Goal: Transaction & Acquisition: Purchase product/service

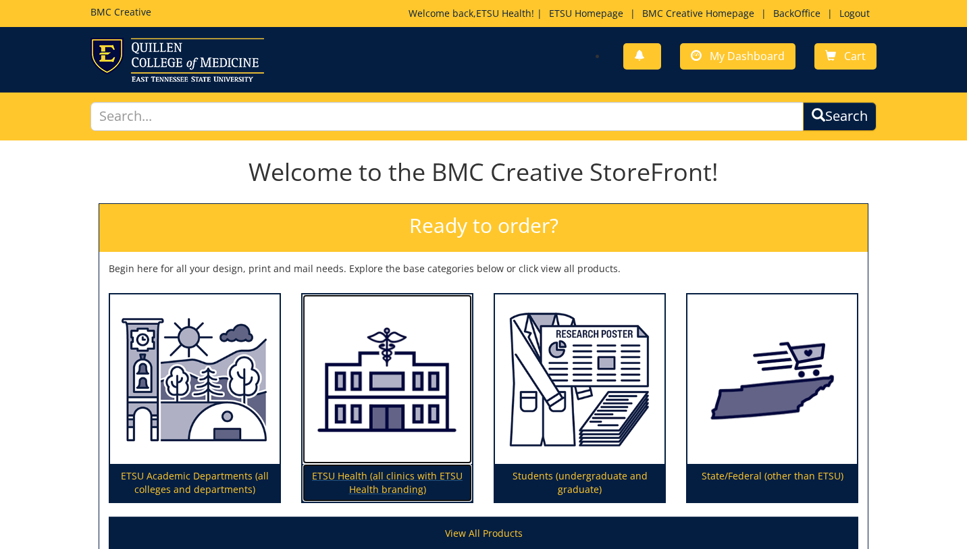
click at [365, 344] on img at bounding box center [386, 379] width 169 height 170
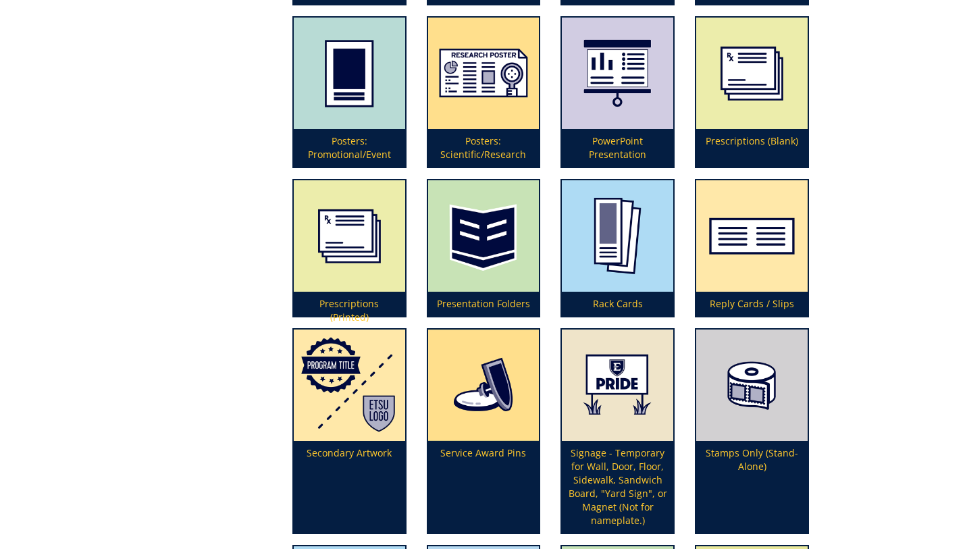
scroll to position [3116, 0]
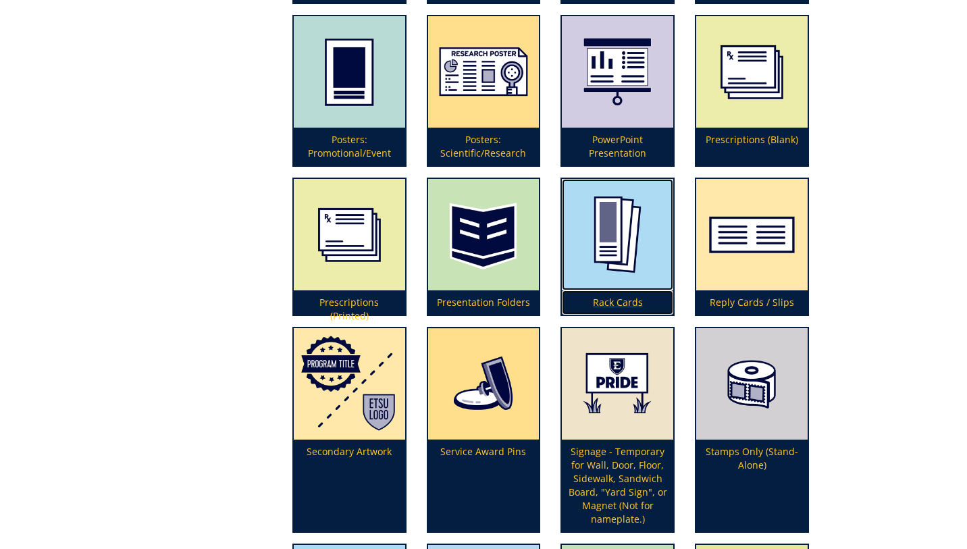
click at [602, 248] on img at bounding box center [617, 234] width 111 height 111
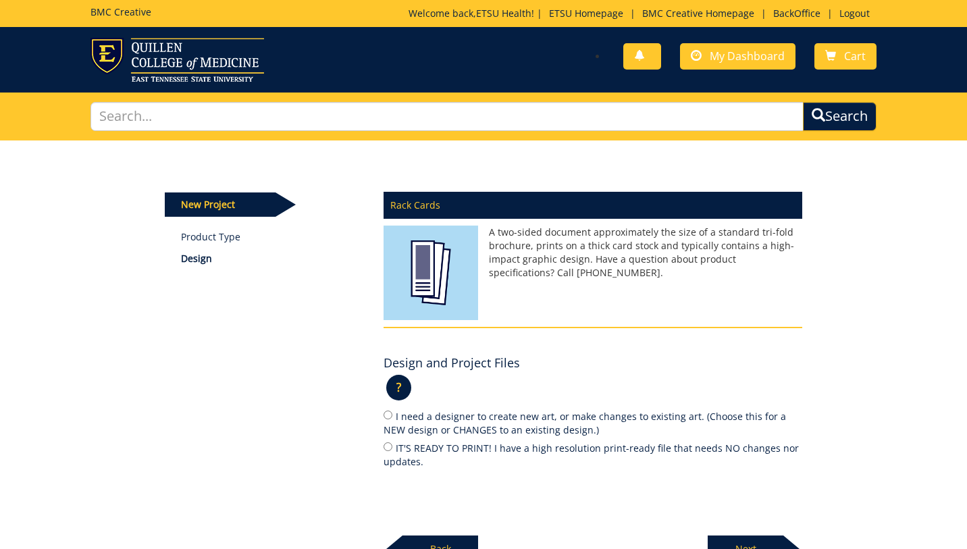
click at [463, 428] on label "I need a designer to create new art, or make changes to existing art. (Choose t…" at bounding box center [593, 422] width 419 height 28
click at [392, 419] on input "I need a designer to create new art, or make changes to existing art. (Choose t…" at bounding box center [388, 415] width 9 height 9
radio input "true"
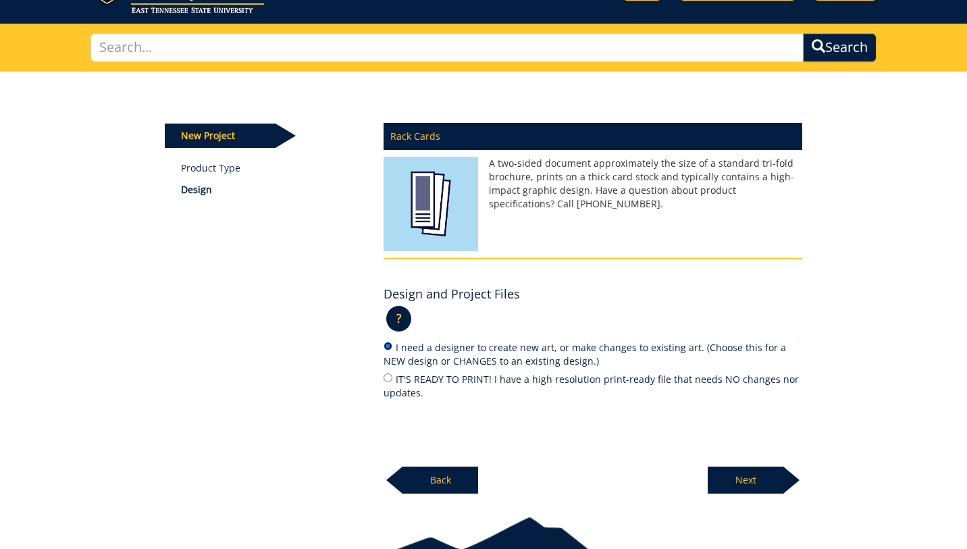
scroll to position [80, 0]
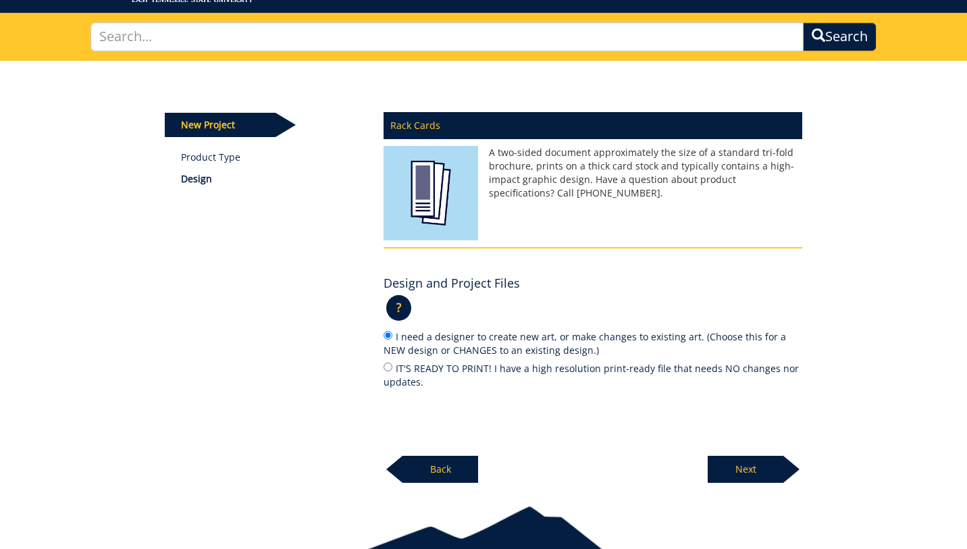
click at [743, 475] on p "Next" at bounding box center [746, 469] width 76 height 27
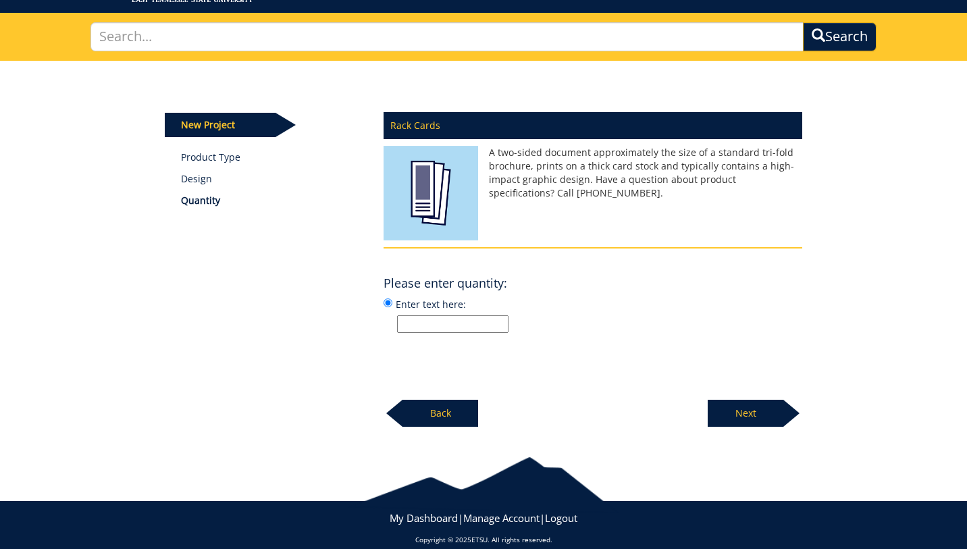
click at [441, 331] on input "Enter text here:" at bounding box center [452, 324] width 111 height 18
type input "500 of each design"
click at [758, 407] on p "Next" at bounding box center [746, 413] width 76 height 27
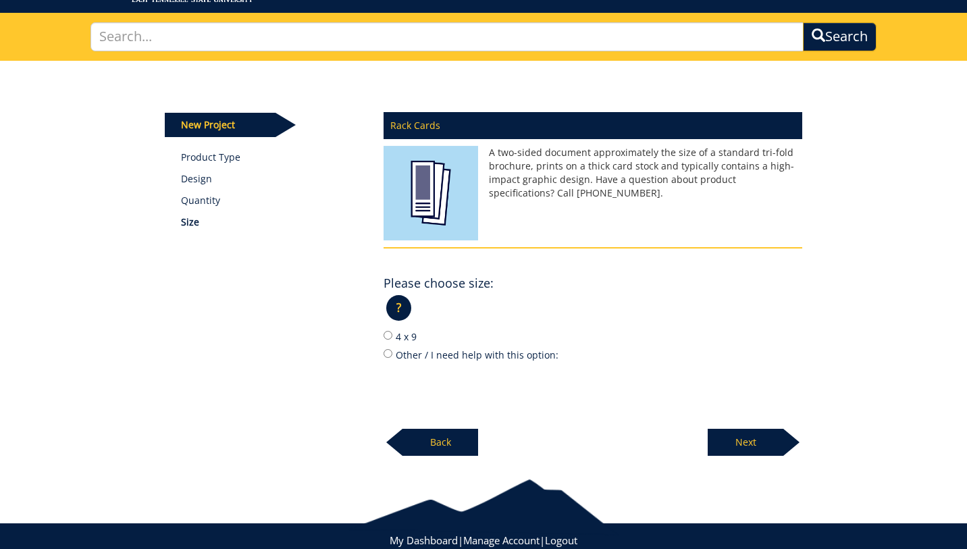
click at [446, 351] on label "Other / I need help with this option:" at bounding box center [593, 354] width 419 height 15
click at [392, 351] on input "Other / I need help with this option:" at bounding box center [388, 353] width 9 height 9
radio input "true"
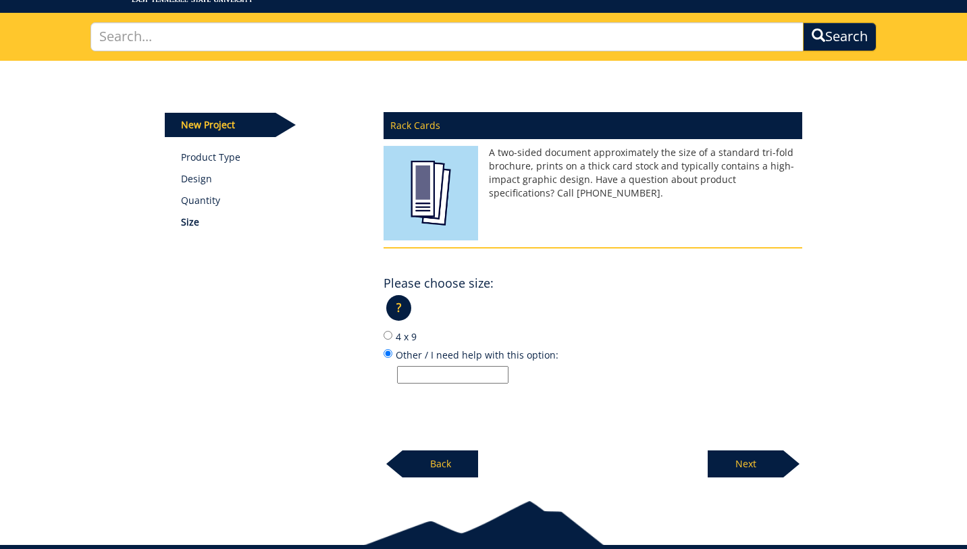
click at [460, 373] on input "Other / I need help with this option:" at bounding box center [452, 375] width 111 height 18
type input "combined info will be 8.5/11 flyer. others will be 4x9."
click at [734, 461] on p "Next" at bounding box center [746, 463] width 76 height 27
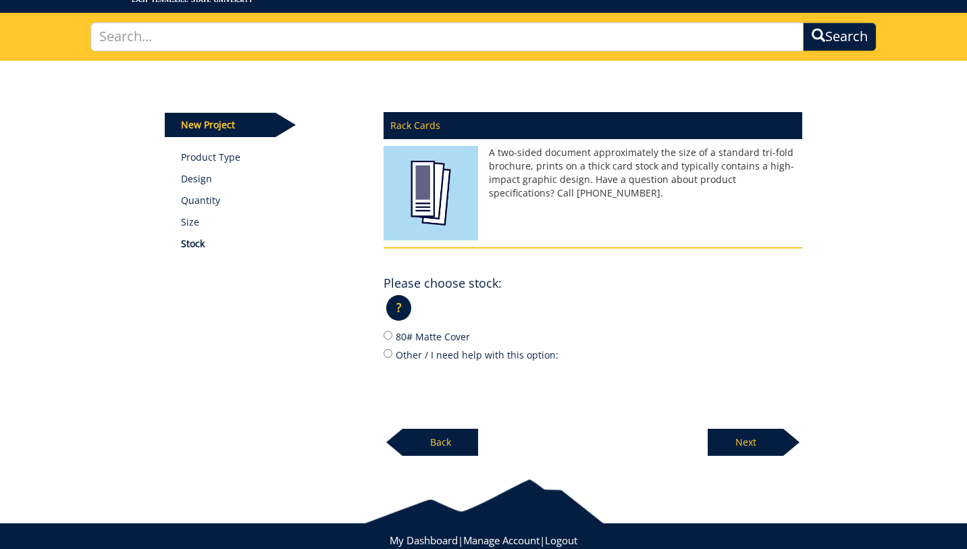
click at [431, 338] on label "80# Matte Cover" at bounding box center [593, 336] width 419 height 15
click at [392, 338] on input "80# Matte Cover" at bounding box center [388, 335] width 9 height 9
radio input "true"
click at [737, 439] on p "Next" at bounding box center [746, 442] width 76 height 27
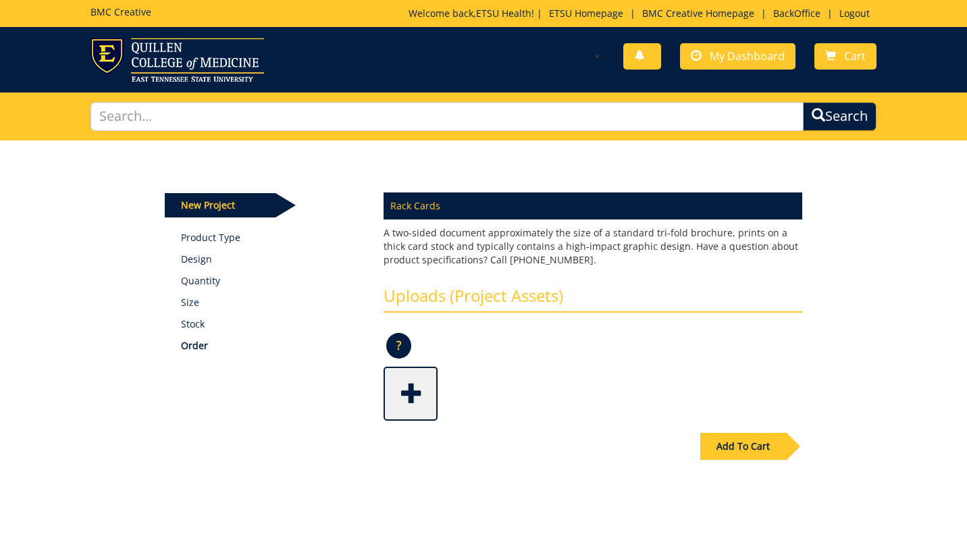
click at [425, 400] on span at bounding box center [412, 392] width 54 height 47
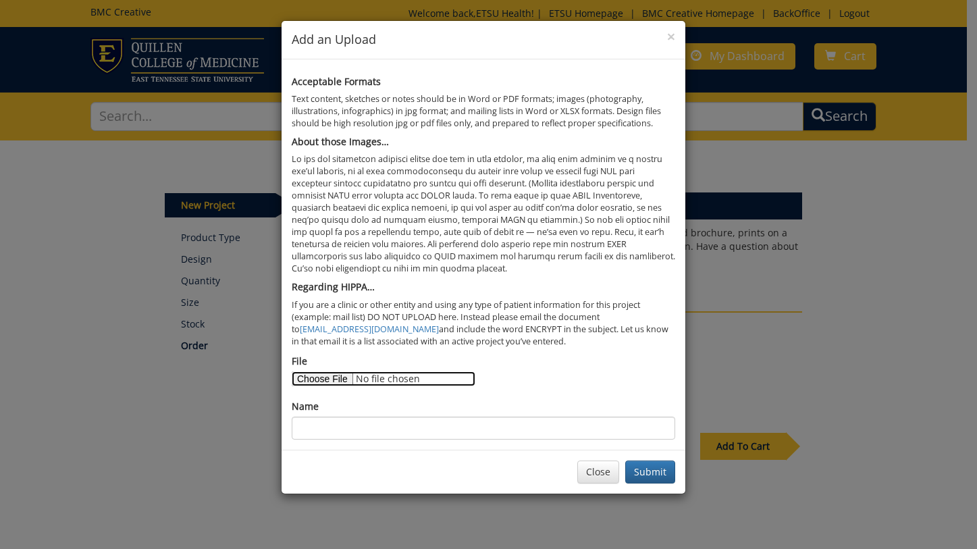
click at [315, 376] on input "File" at bounding box center [384, 378] width 184 height 15
type input "C:\fakepath\Whittington Rack Cards.docx"
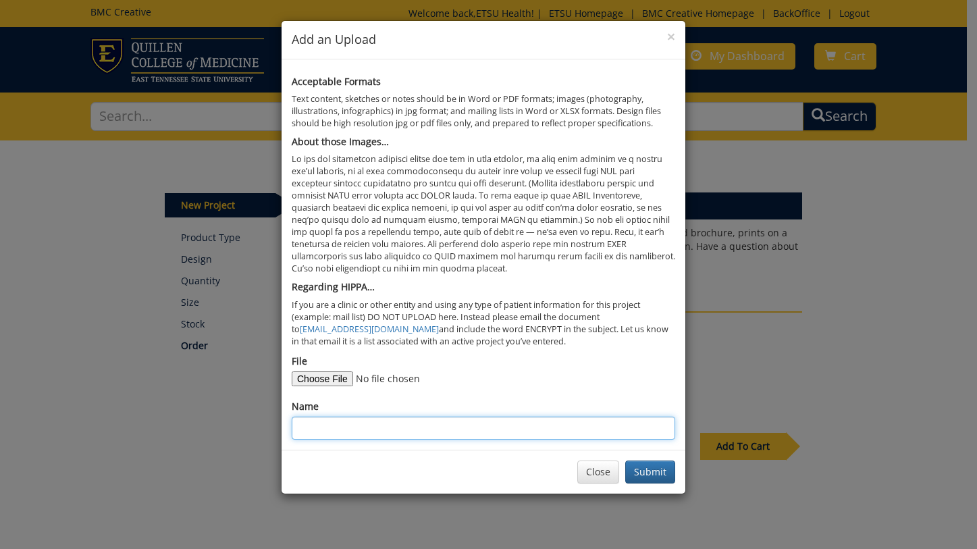
click at [406, 427] on input "Name" at bounding box center [484, 428] width 384 height 23
type input "flyer/rack card instructions"
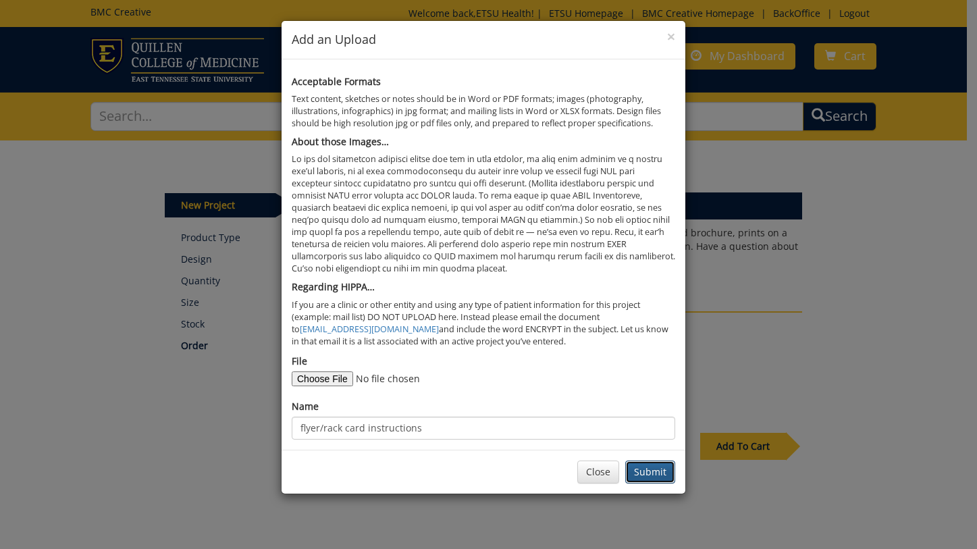
click at [648, 469] on button "Submit" at bounding box center [650, 471] width 50 height 23
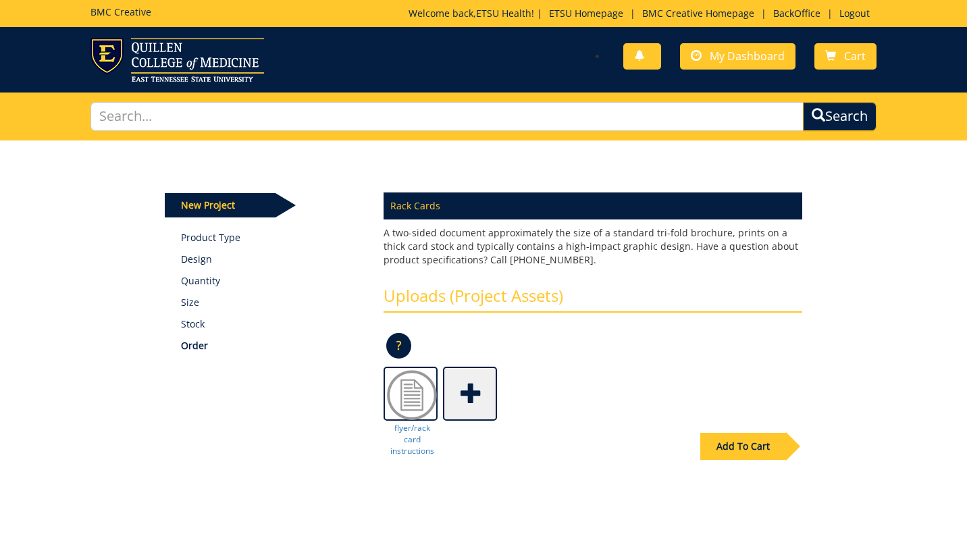
click at [756, 452] on div "Add To Cart" at bounding box center [743, 446] width 86 height 27
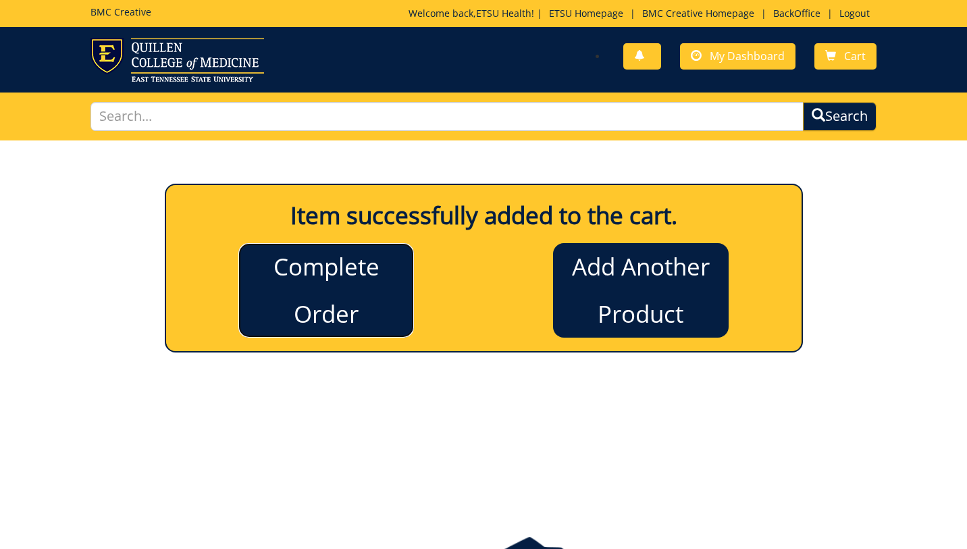
click at [315, 307] on link "Complete Order" at bounding box center [326, 290] width 176 height 95
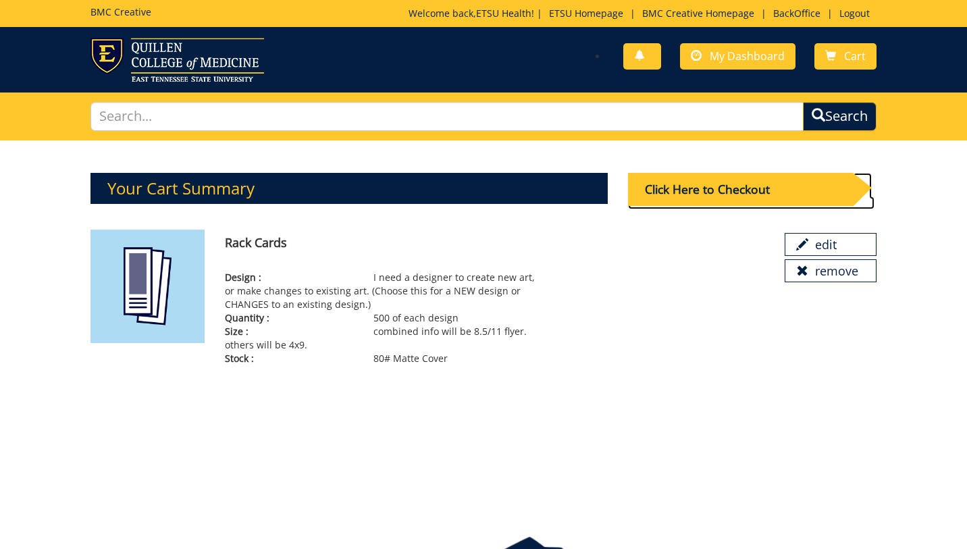
click at [693, 189] on div "Click Here to Checkout" at bounding box center [740, 189] width 225 height 33
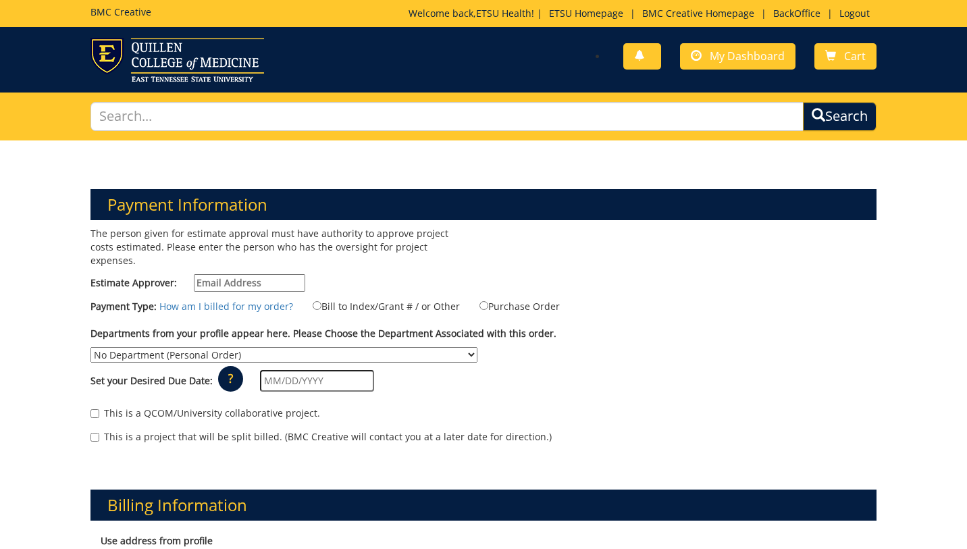
click at [251, 274] on input "Estimate Approver:" at bounding box center [249, 283] width 111 height 18
type input "[EMAIL_ADDRESS][DOMAIN_NAME]"
click at [317, 298] on label "Bill to Index/Grant # / or Other" at bounding box center [378, 305] width 164 height 15
click at [317, 301] on input "Bill to Index/Grant # / or Other" at bounding box center [317, 305] width 9 height 9
radio input "true"
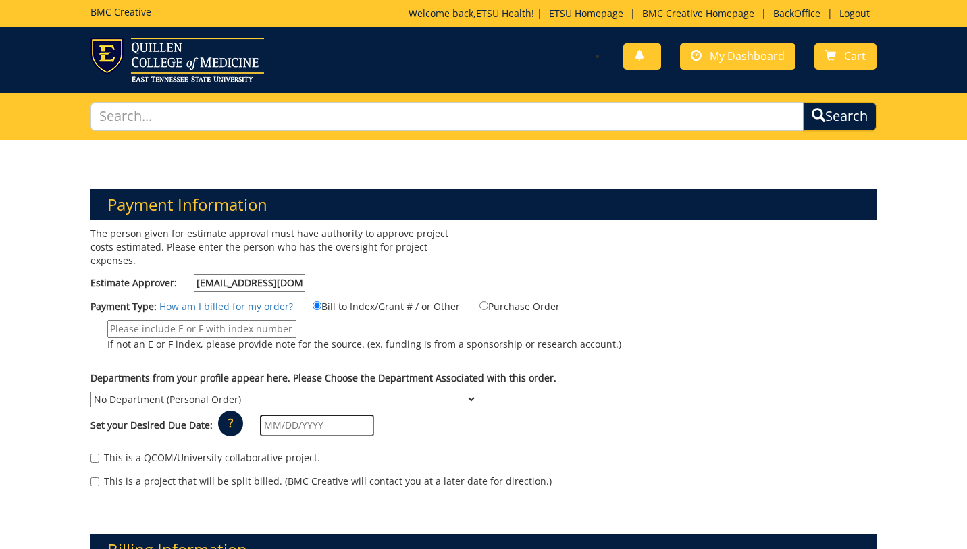
click at [239, 320] on input "If not an E or F index, please provide note for the source. (ex. funding is fro…" at bounding box center [201, 329] width 189 height 18
type input "MEAC"
click at [294, 392] on select "No Department (Personal Order) Academic Affairs COM Anatomy and Cell Biology Bi…" at bounding box center [283, 400] width 387 height 16
select select "221"
click at [90, 392] on select "No Department (Personal Order) Academic Affairs COM Anatomy and Cell Biology Bi…" at bounding box center [283, 400] width 387 height 16
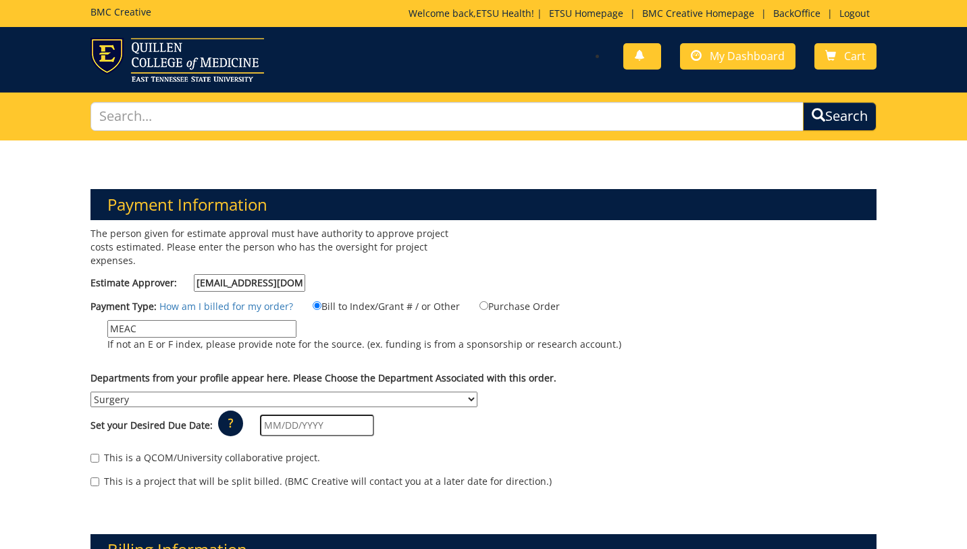
click at [299, 415] on input "text" at bounding box center [317, 426] width 114 height 22
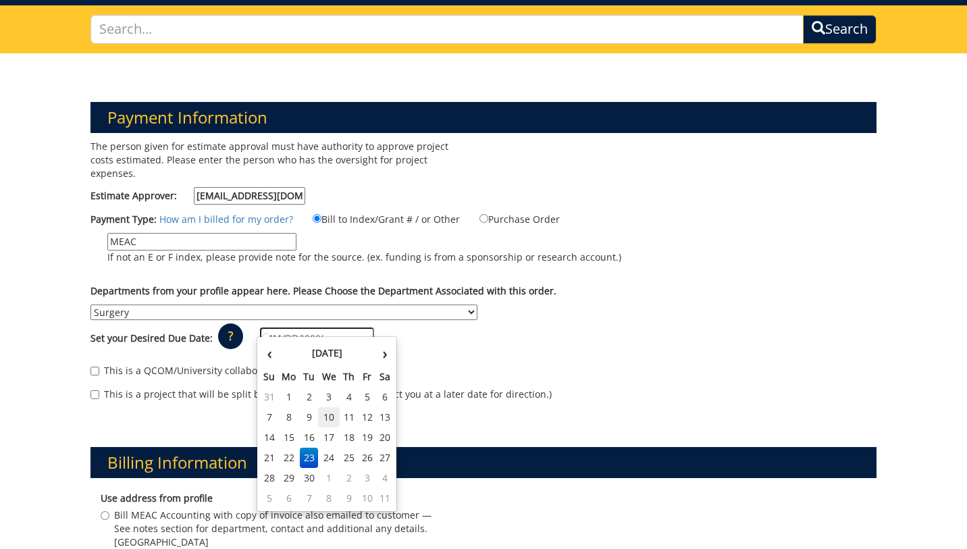
scroll to position [97, 0]
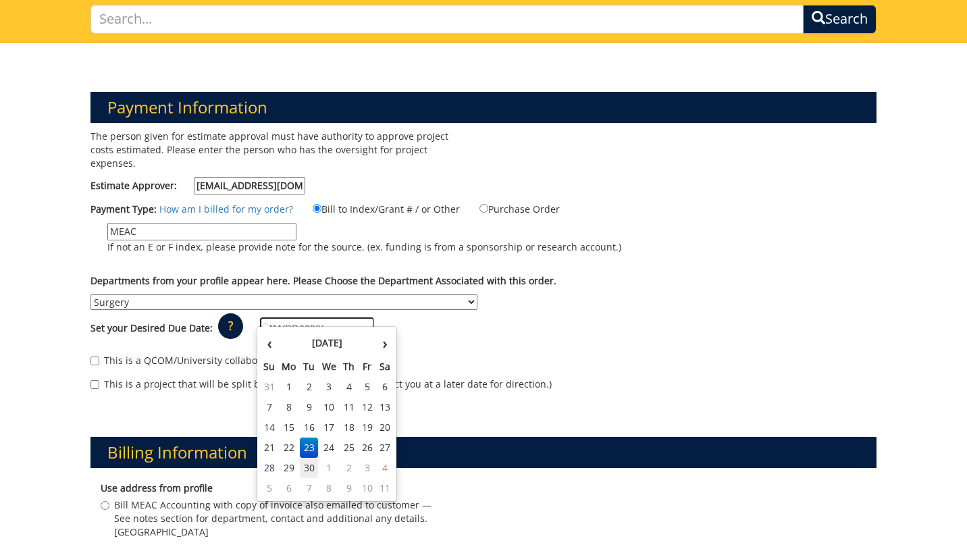
click at [311, 470] on td "30" at bounding box center [309, 468] width 19 height 20
type input "[DATE]"
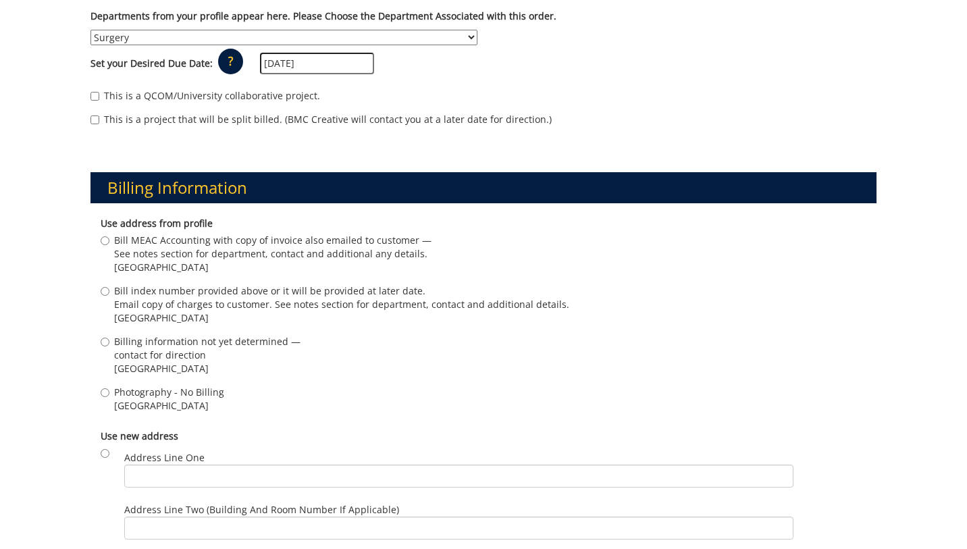
scroll to position [361, 0]
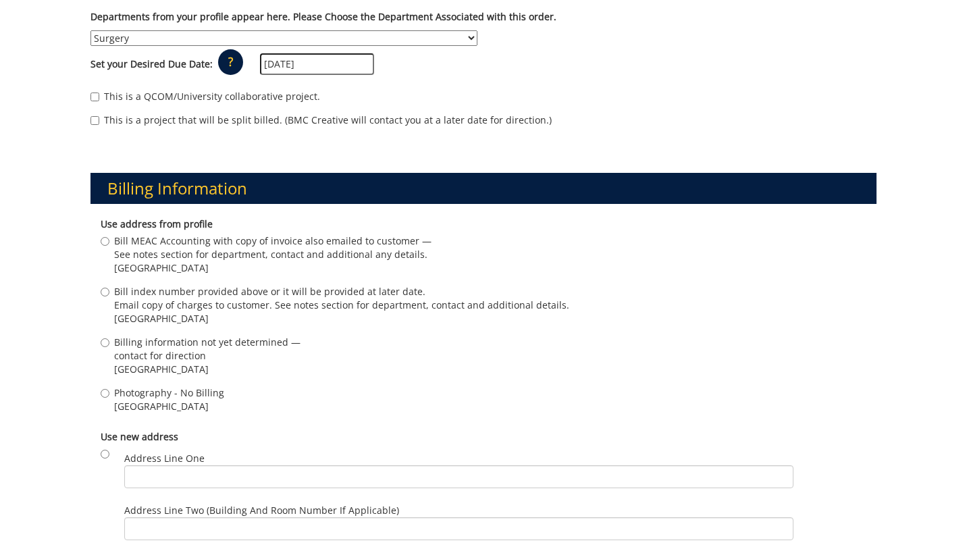
click at [163, 248] on span "See notes section for department, contact and additional any details." at bounding box center [272, 255] width 317 height 14
click at [109, 244] on input "Bill MEAC Accounting with copy of invoice also emailed to customer — See notes …" at bounding box center [105, 241] width 9 height 9
radio input "true"
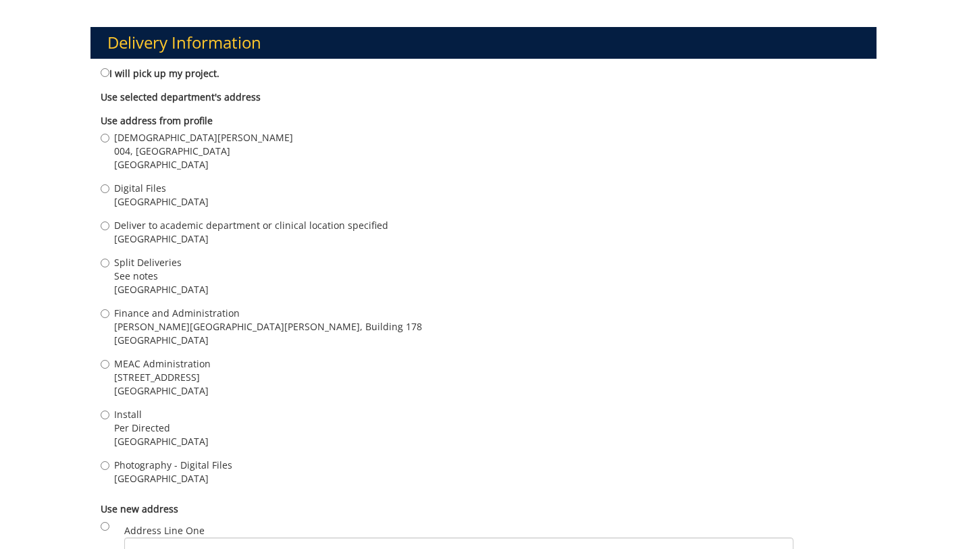
scroll to position [1003, 0]
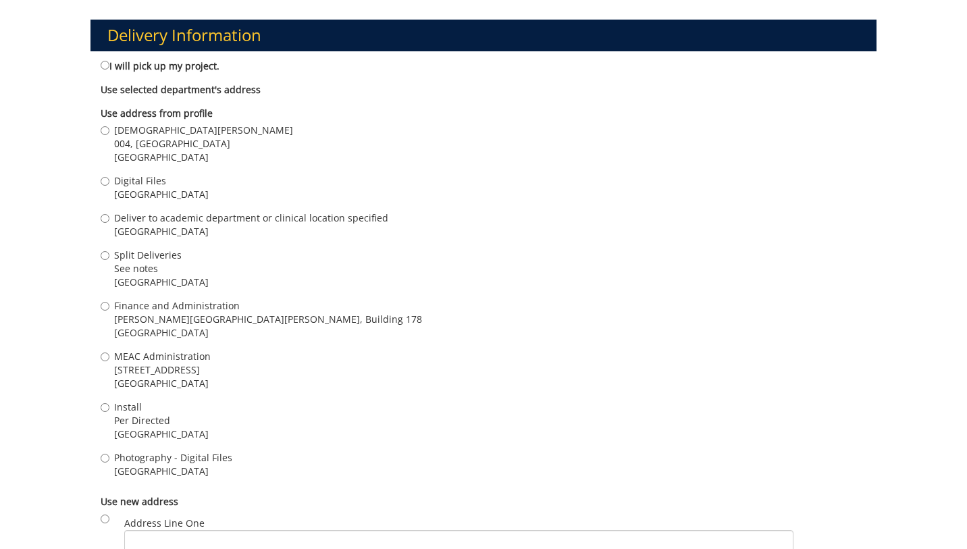
click at [157, 137] on span "004, [GEOGRAPHIC_DATA]" at bounding box center [203, 144] width 179 height 14
click at [109, 130] on input "Kristen Early 004, Ground Floor, Building 2, VA Campus Johnson City , TN 37601" at bounding box center [105, 130] width 9 height 9
radio input "true"
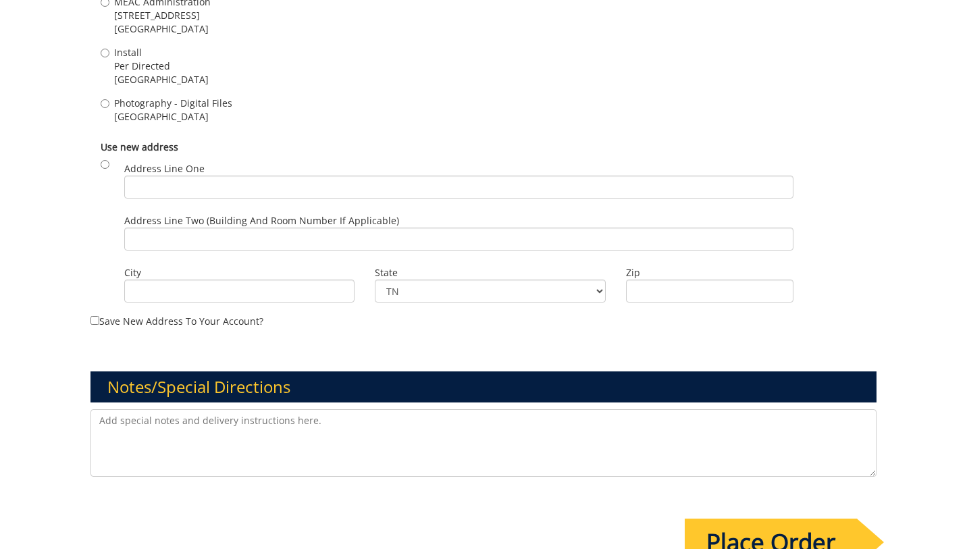
scroll to position [1381, 0]
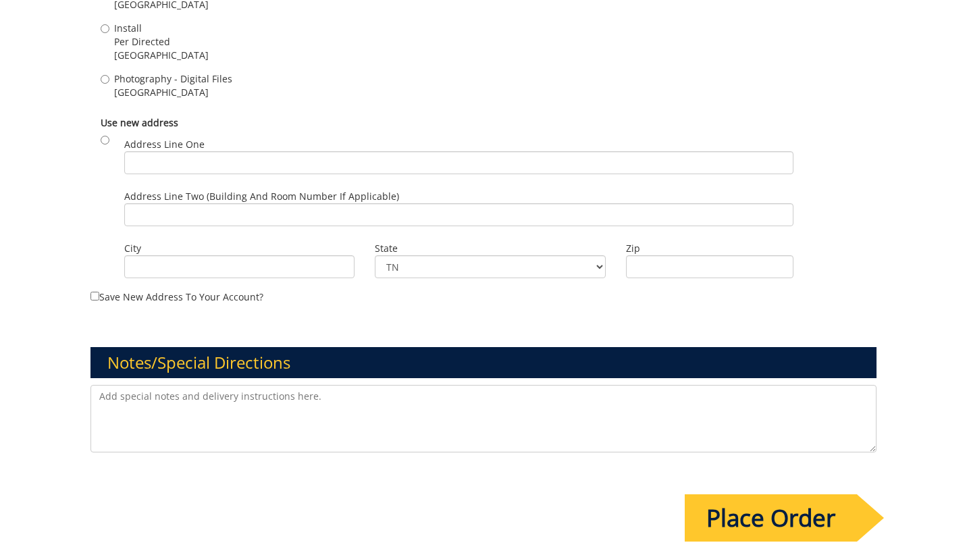
click at [478, 402] on textarea at bounding box center [482, 419] width 785 height 68
click at [733, 513] on input "Place Order" at bounding box center [771, 517] width 172 height 47
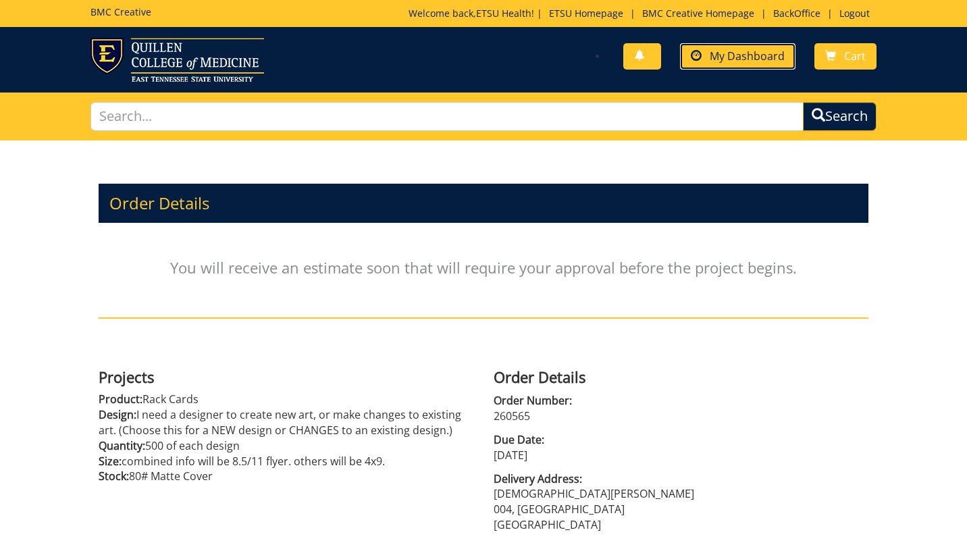
click at [754, 53] on span "My Dashboard" at bounding box center [747, 56] width 75 height 15
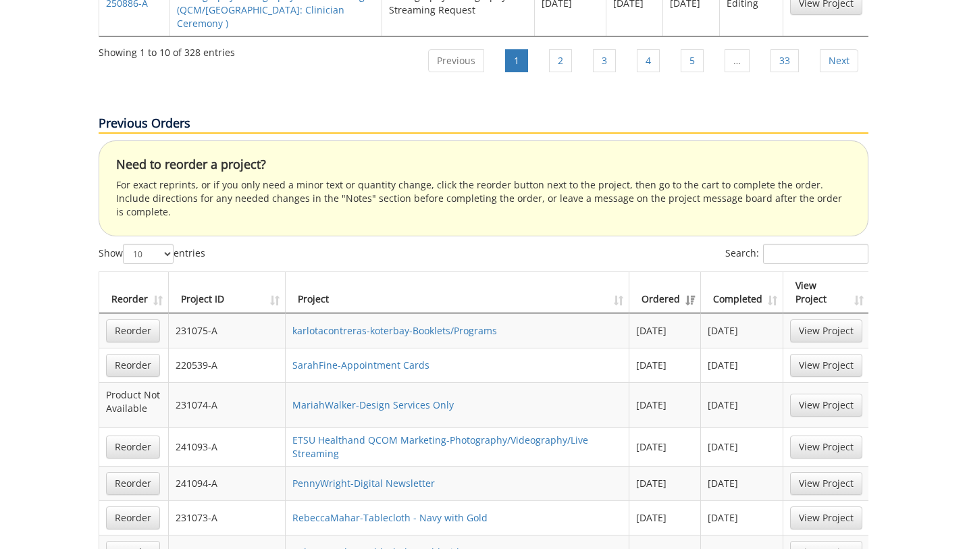
scroll to position [2404, 0]
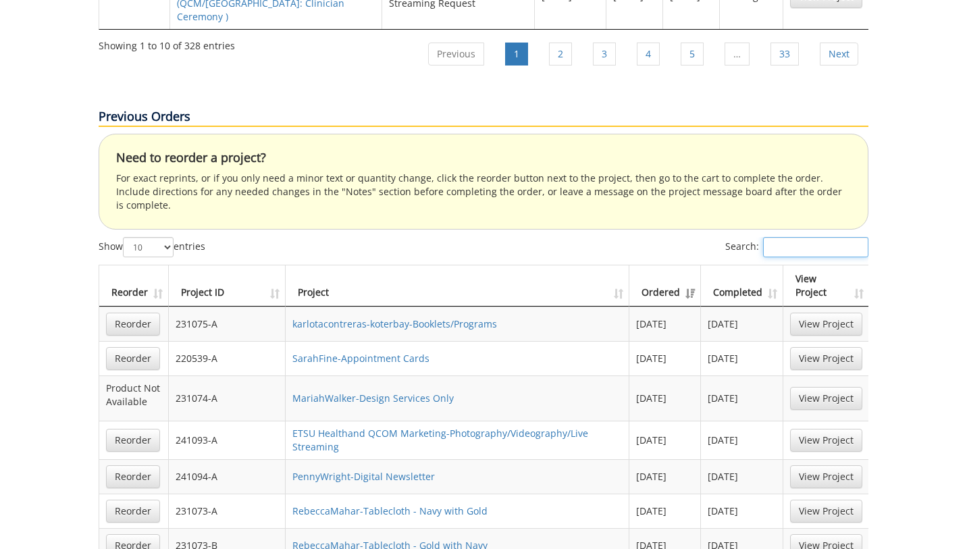
click at [789, 237] on input "Search:" at bounding box center [815, 247] width 105 height 20
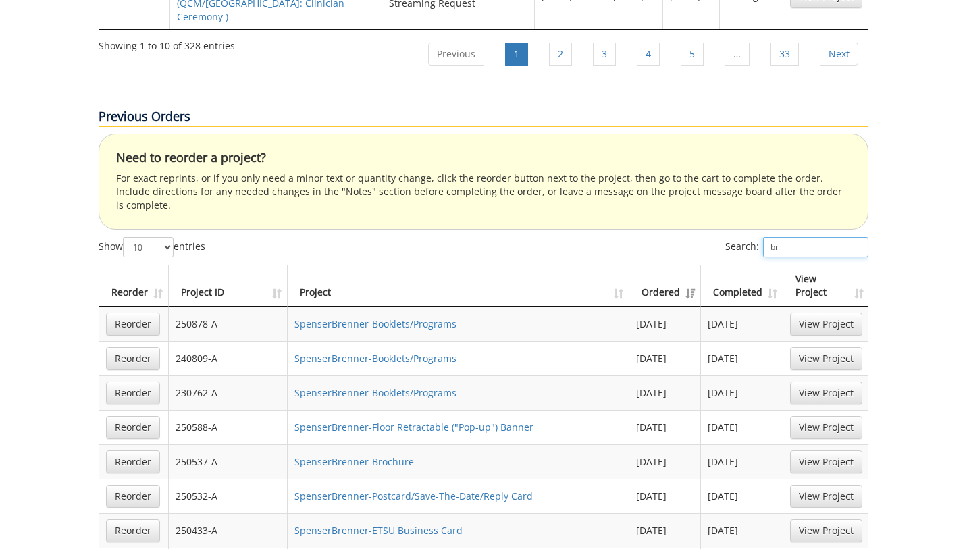
type input "b"
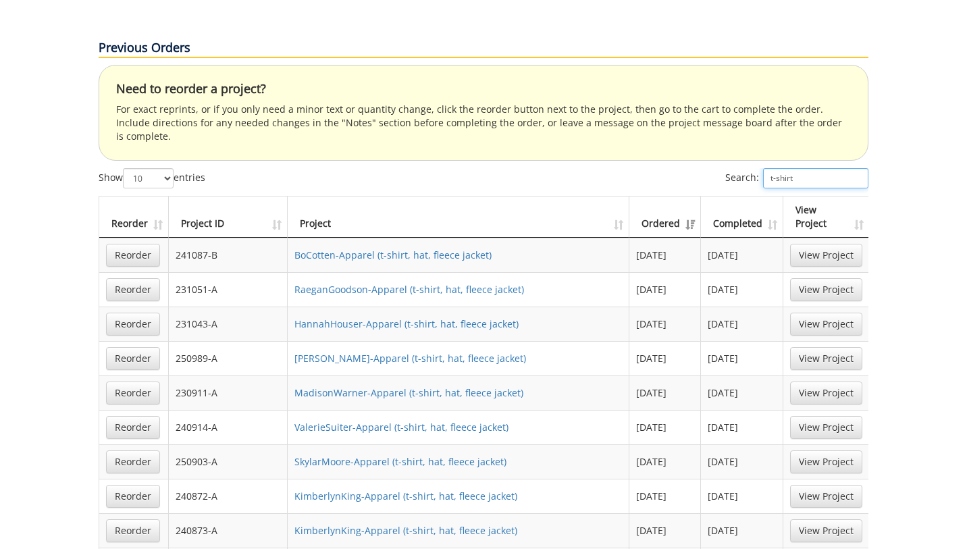
scroll to position [2470, 0]
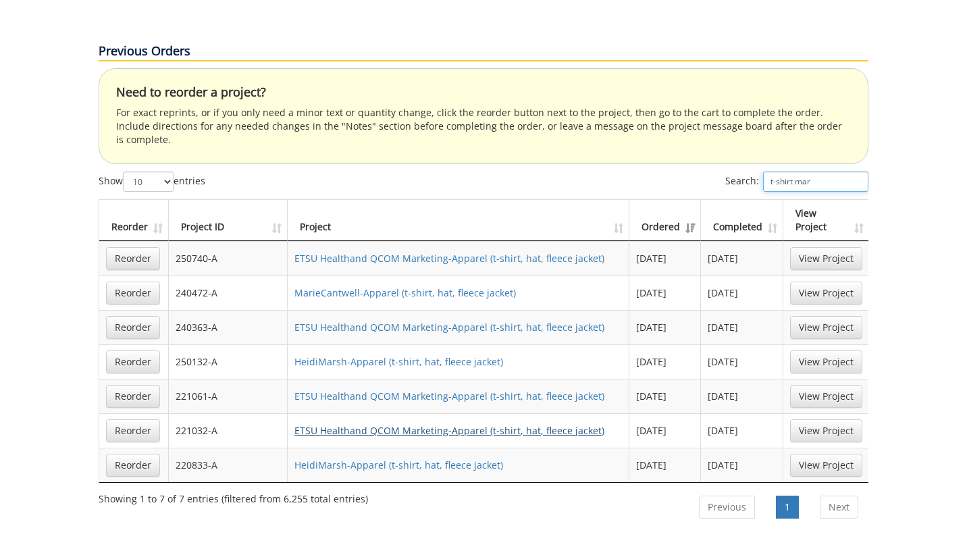
type input "t-shirt mar"
click at [518, 424] on link "ETSU Healthand QCOM Marketing-Apparel (t-shirt, hat, fleece jacket)" at bounding box center [449, 430] width 310 height 13
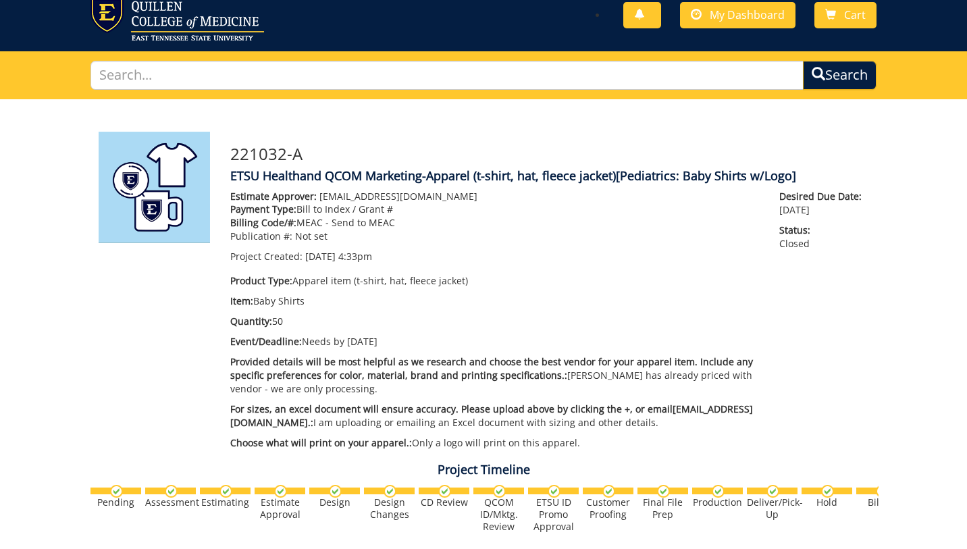
scroll to position [38, 0]
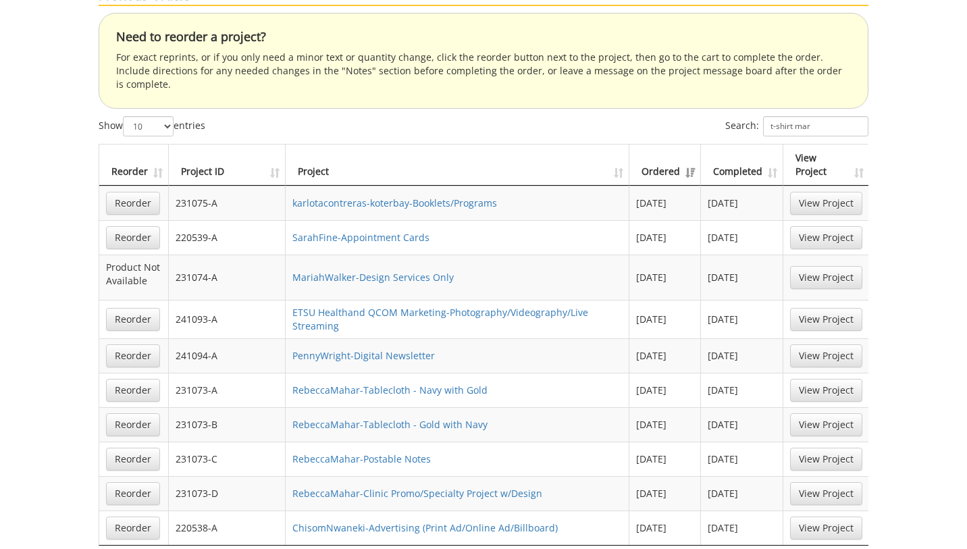
scroll to position [2510, 0]
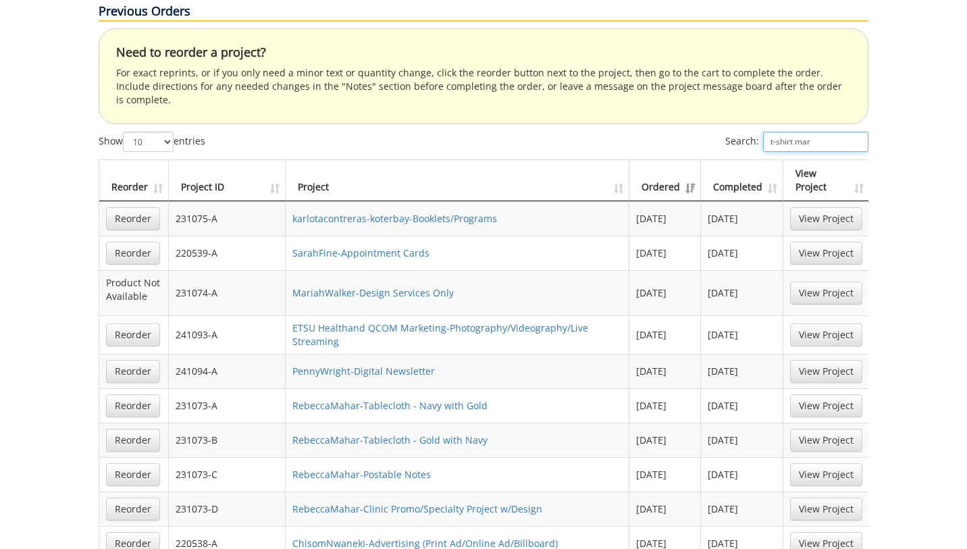
click at [819, 132] on input "t-shirt mar" at bounding box center [815, 142] width 105 height 20
click at [821, 132] on input "t-shirt mar" at bounding box center [815, 142] width 105 height 20
click at [818, 132] on input "t-shirt mar" at bounding box center [815, 142] width 105 height 20
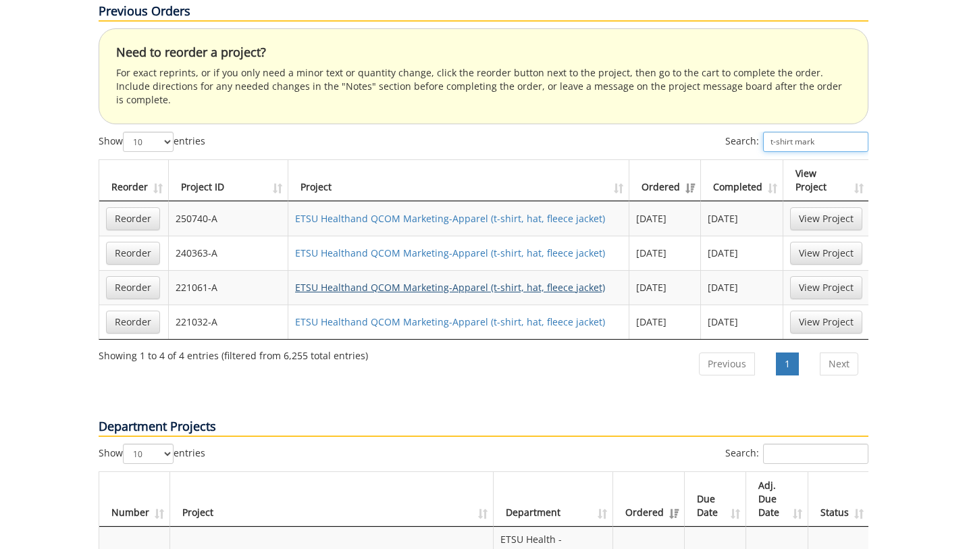
type input "t-shirt mark"
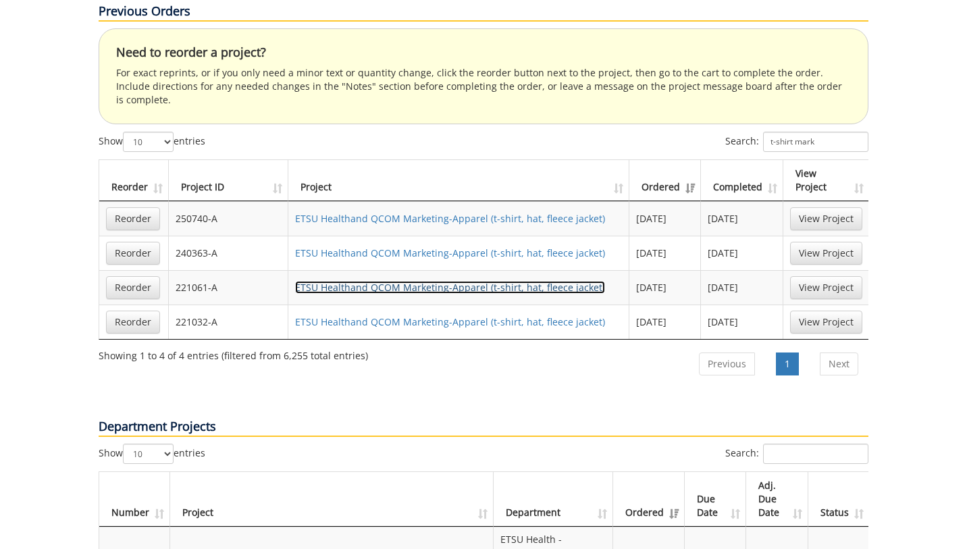
click at [535, 281] on link "ETSU Healthand QCOM Marketing-Apparel (t-shirt, hat, fleece jacket)" at bounding box center [450, 287] width 310 height 13
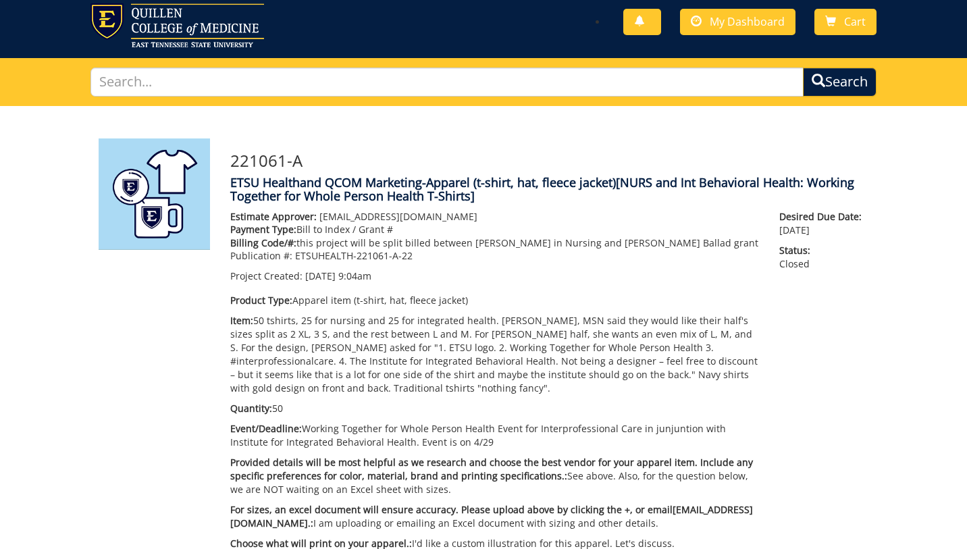
scroll to position [36, 0]
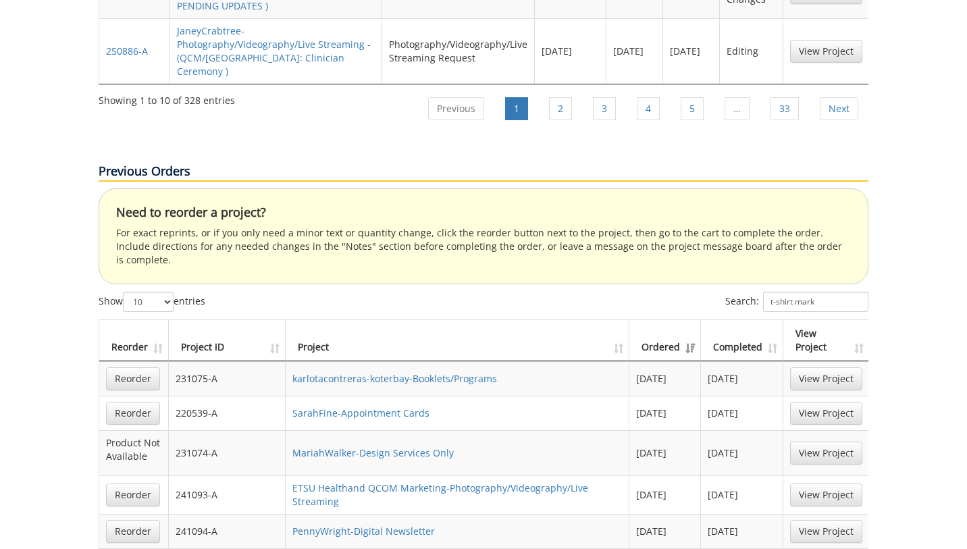
scroll to position [2352, 0]
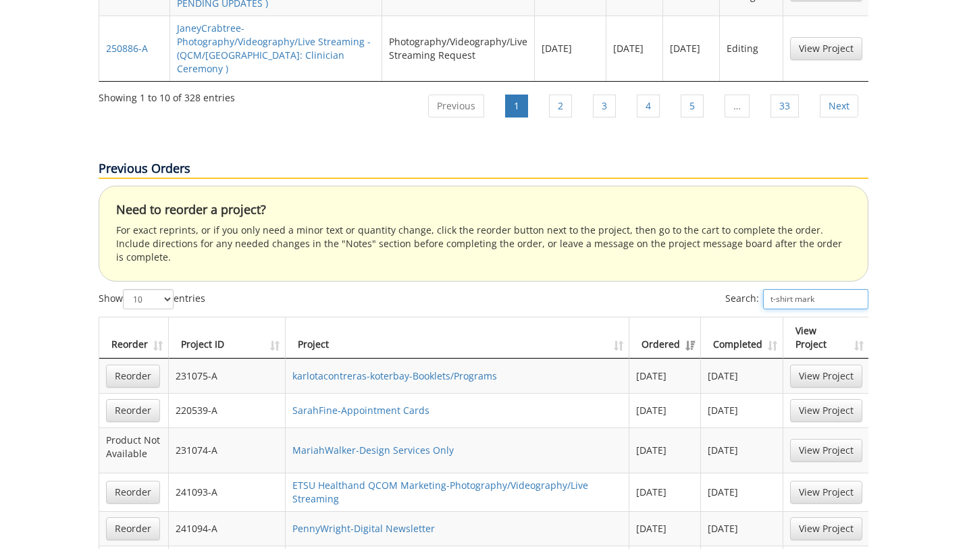
drag, startPoint x: 814, startPoint y: 213, endPoint x: 725, endPoint y: 203, distance: 89.7
click at [725, 289] on div "Search: t-shirt mark" at bounding box center [675, 301] width 385 height 24
paste input "240363"
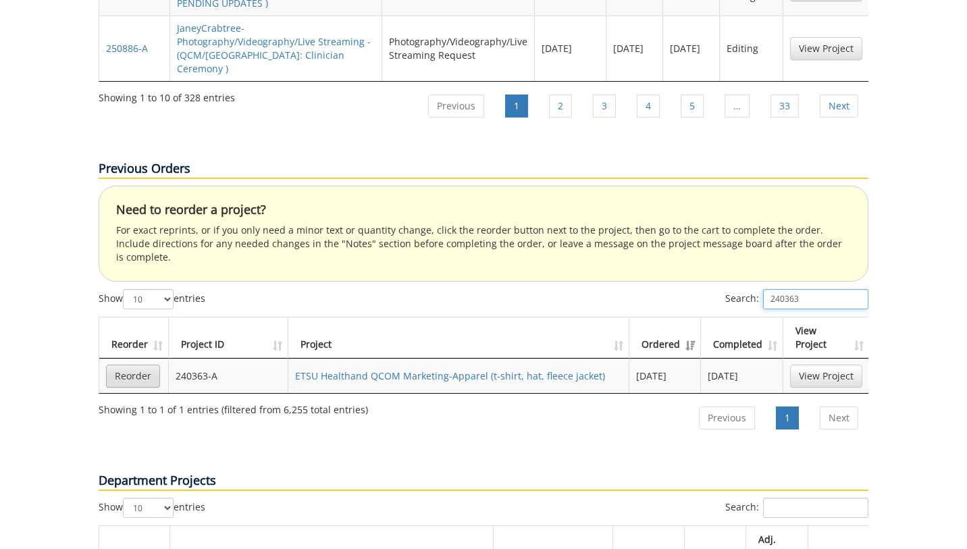
type input "240363"
click at [153, 365] on link "Reorder" at bounding box center [133, 376] width 54 height 23
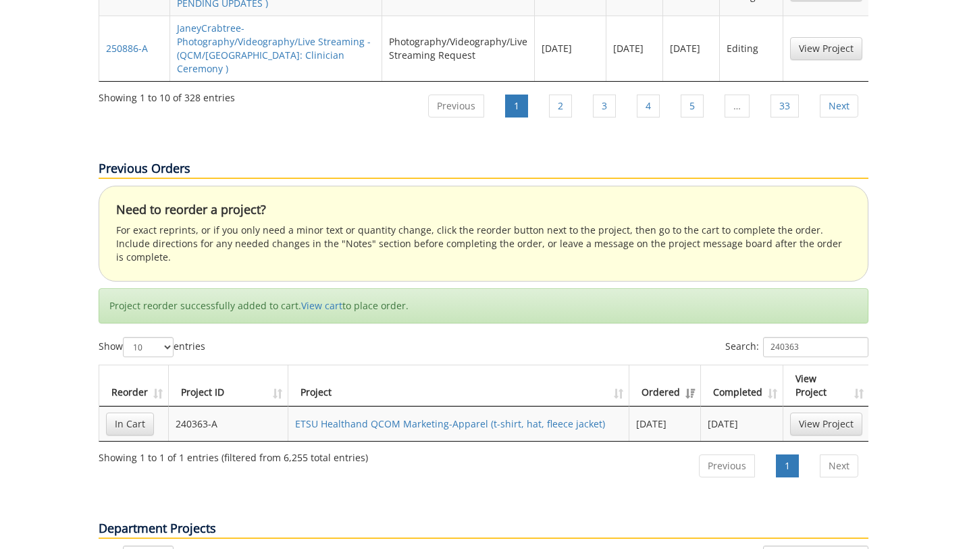
click at [300, 288] on div "Project reorder successfully added to cart. View cart to place order." at bounding box center [484, 305] width 770 height 35
click at [307, 299] on link "View cart" at bounding box center [321, 305] width 41 height 13
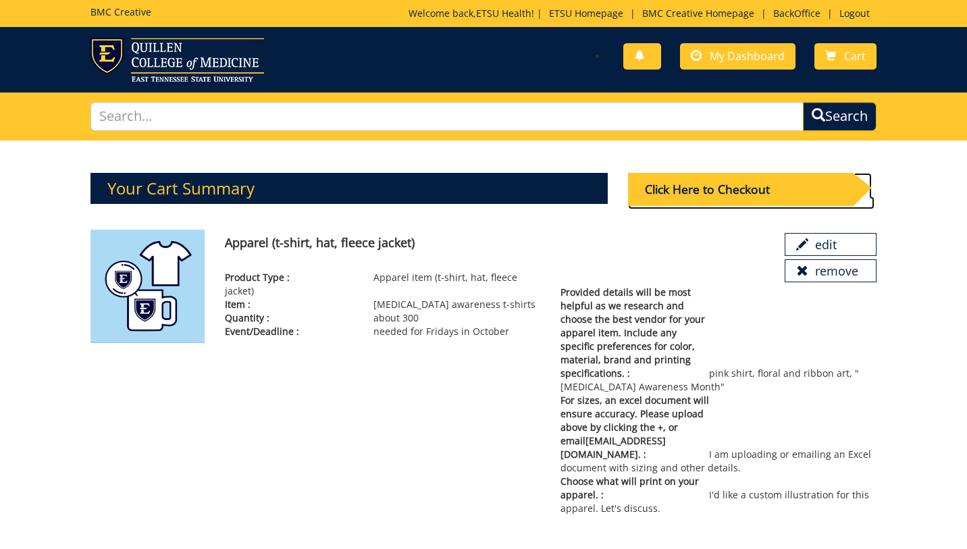
click at [707, 189] on div "Click Here to Checkout" at bounding box center [740, 189] width 225 height 33
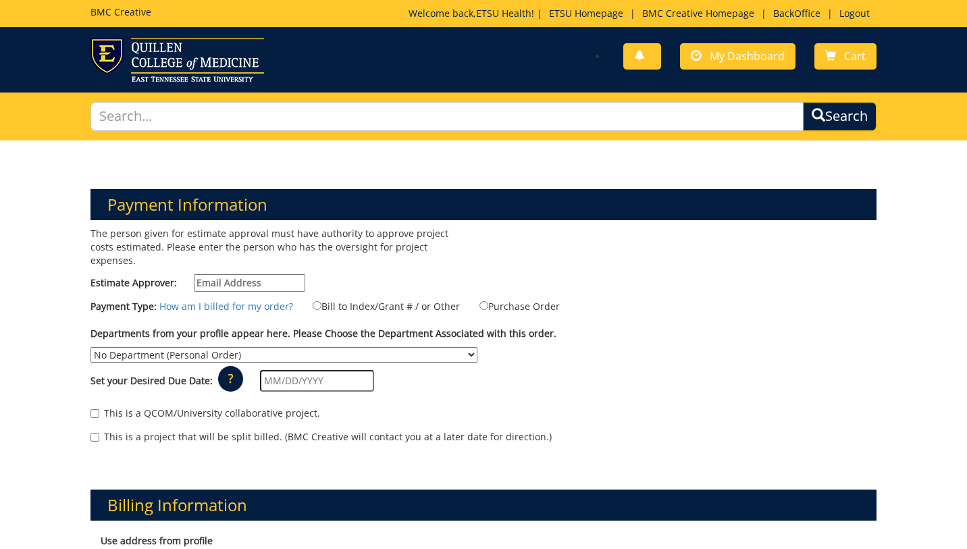
click at [244, 274] on input "Estimate Approver:" at bounding box center [249, 283] width 111 height 18
type input "[EMAIL_ADDRESS][DOMAIN_NAME]"
click at [333, 298] on label "Bill to Index/Grant # / or Other" at bounding box center [378, 305] width 164 height 15
click at [321, 301] on input "Bill to Index/Grant # / or Other" at bounding box center [317, 305] width 9 height 9
radio input "true"
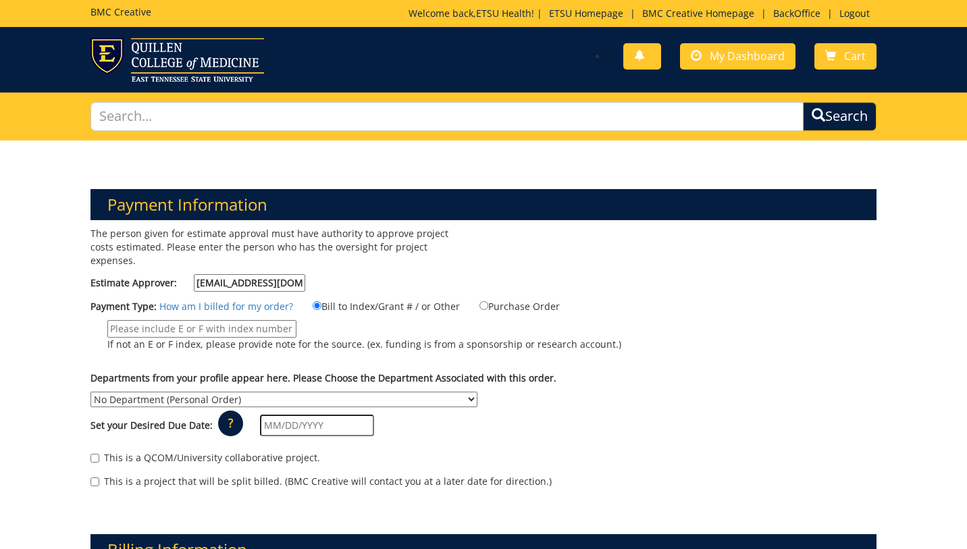
click at [267, 320] on input "If not an E or F index, please provide note for the source. (ex. funding is fro…" at bounding box center [201, 329] width 189 height 18
type input "MEAC"
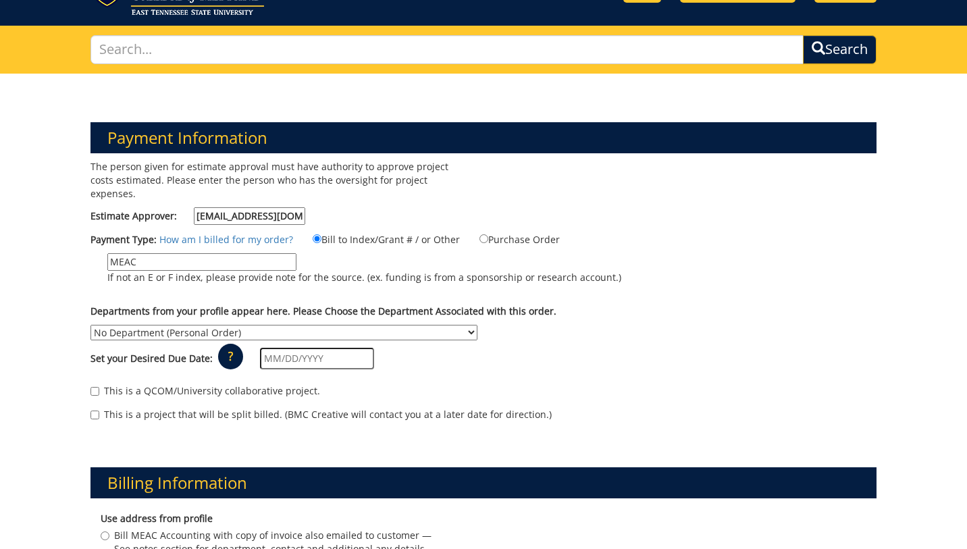
scroll to position [70, 0]
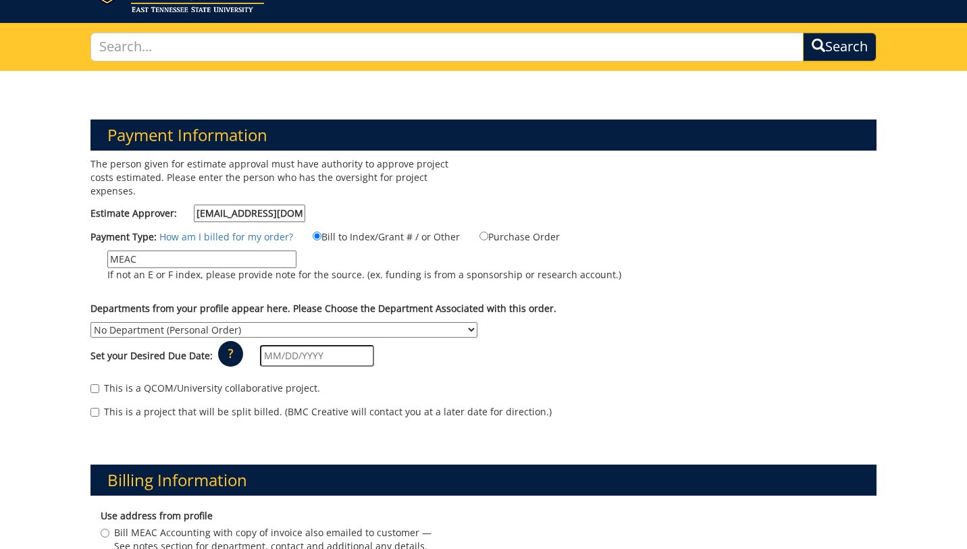
click at [187, 322] on select "No Department (Personal Order) Academic Affairs COM Anatomy and Cell Biology Bi…" at bounding box center [283, 330] width 387 height 16
select select "263"
click at [90, 322] on select "No Department (Personal Order) Academic Affairs COM Anatomy and Cell Biology Bi…" at bounding box center [283, 330] width 387 height 16
click at [302, 345] on input "text" at bounding box center [317, 356] width 114 height 22
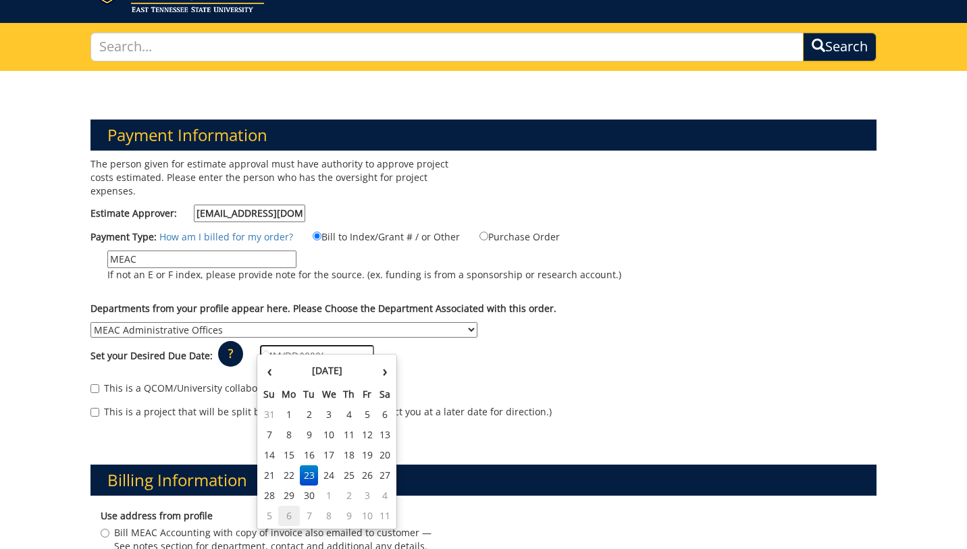
click at [292, 511] on td "6" at bounding box center [289, 516] width 22 height 20
click at [318, 345] on input "[DATE]" at bounding box center [317, 356] width 114 height 22
click at [365, 414] on td "3" at bounding box center [368, 414] width 18 height 20
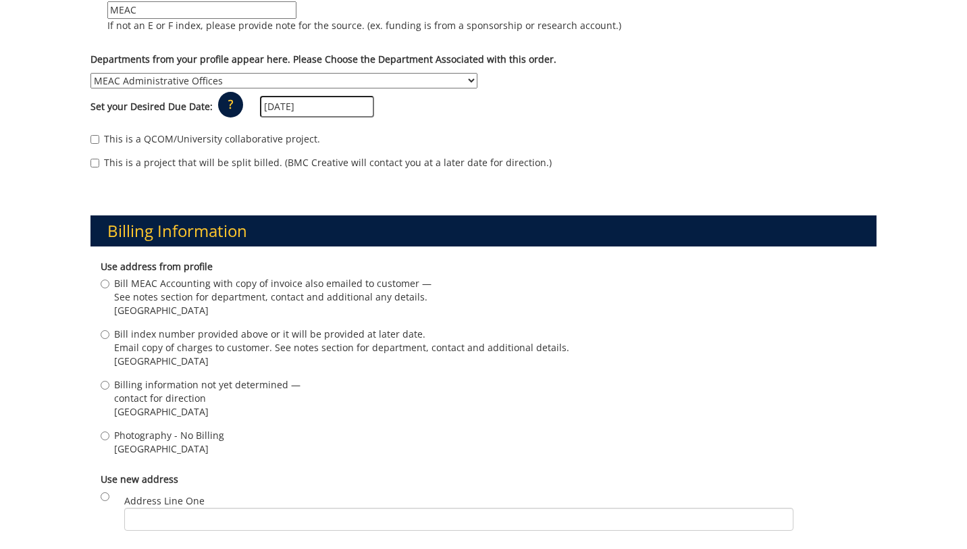
scroll to position [360, 0]
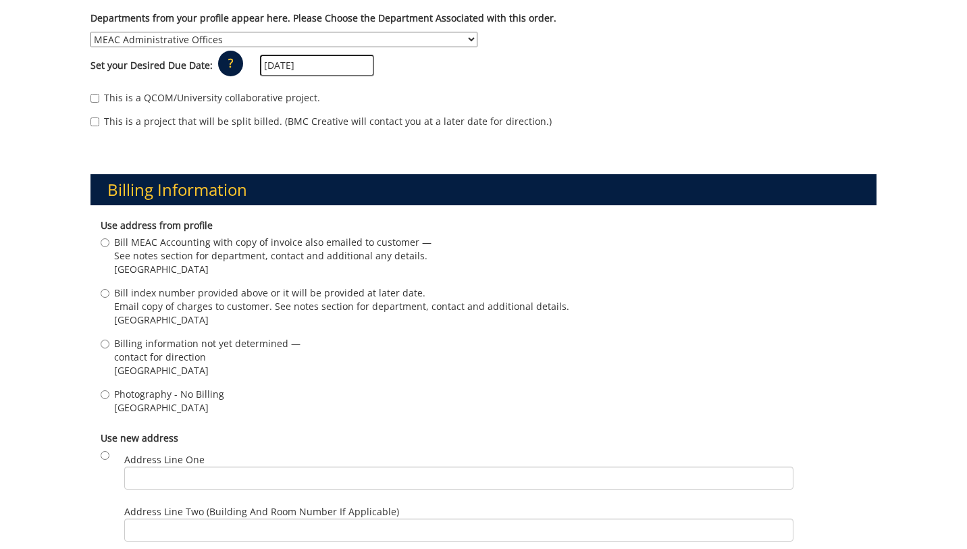
click at [328, 55] on input "[DATE]" at bounding box center [317, 66] width 114 height 22
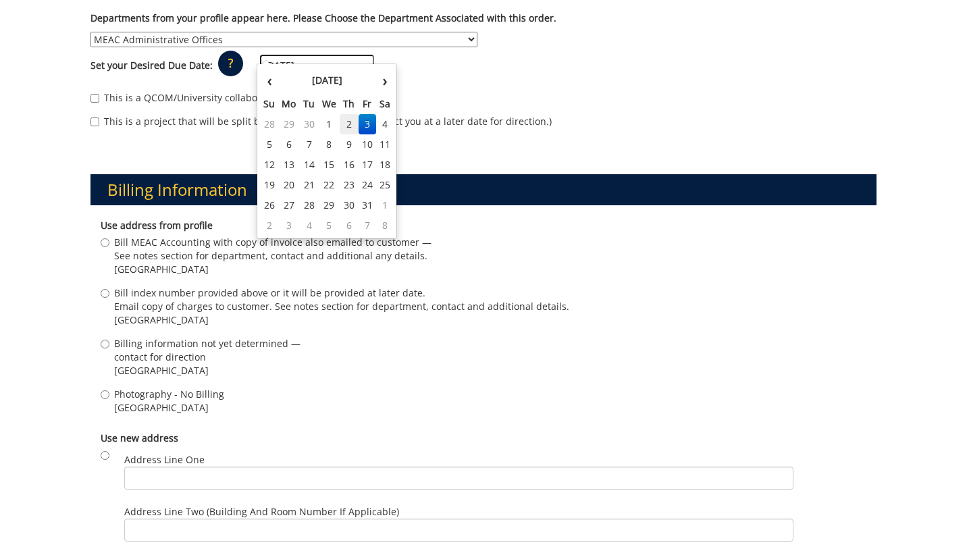
click at [346, 130] on td "2" at bounding box center [349, 124] width 19 height 20
type input "[DATE]"
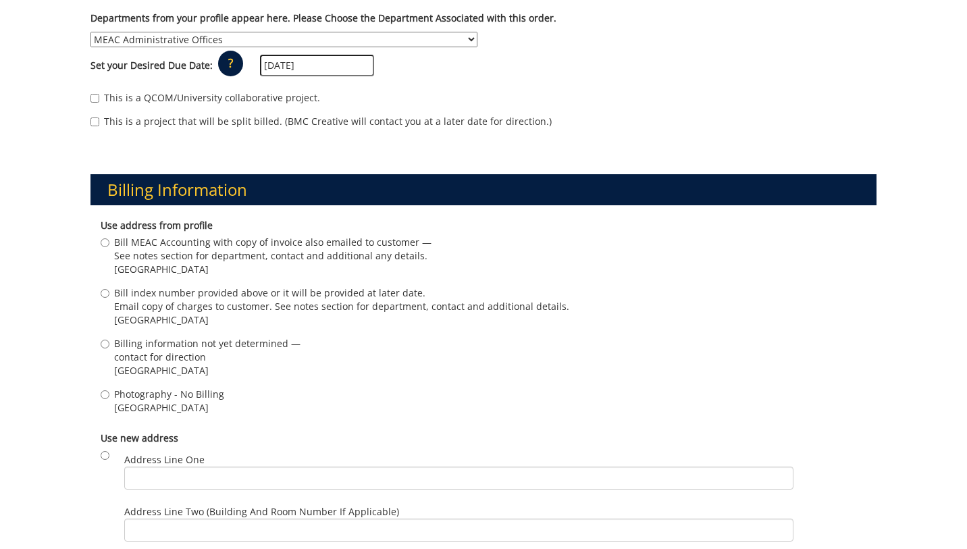
click at [173, 236] on span "Bill MEAC Accounting with copy of invoice also emailed to customer —" at bounding box center [272, 243] width 317 height 14
click at [109, 238] on input "Bill MEAC Accounting with copy of invoice also emailed to customer — See notes …" at bounding box center [105, 242] width 9 height 9
radio input "true"
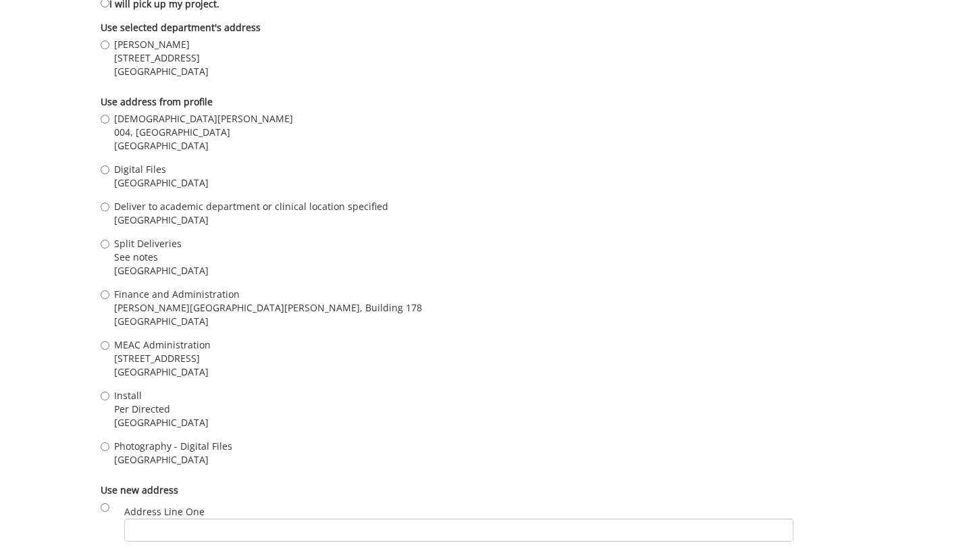
click at [142, 250] on span "See notes" at bounding box center [161, 257] width 95 height 14
click at [109, 246] on input "Split Deliveries See notes [GEOGRAPHIC_DATA]" at bounding box center [105, 244] width 9 height 9
radio input "true"
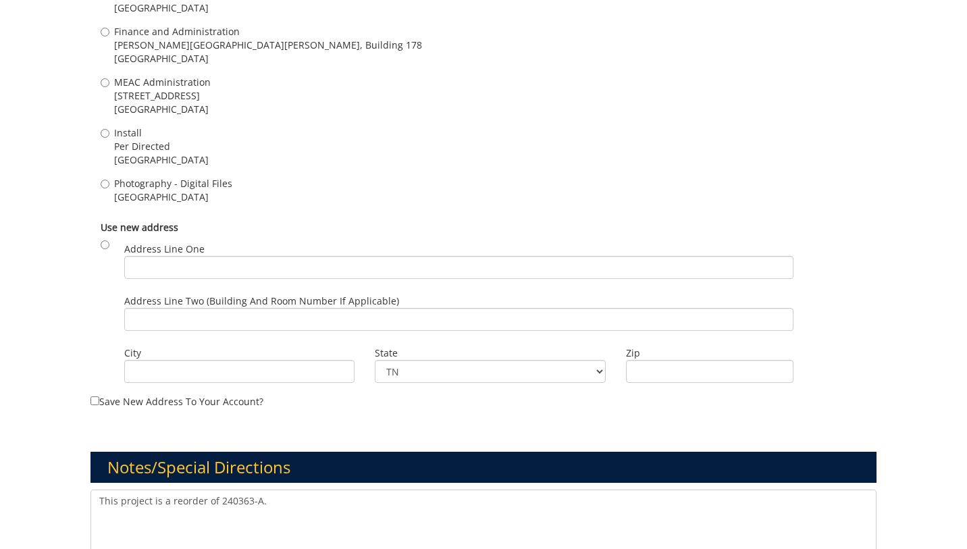
scroll to position [1438, 0]
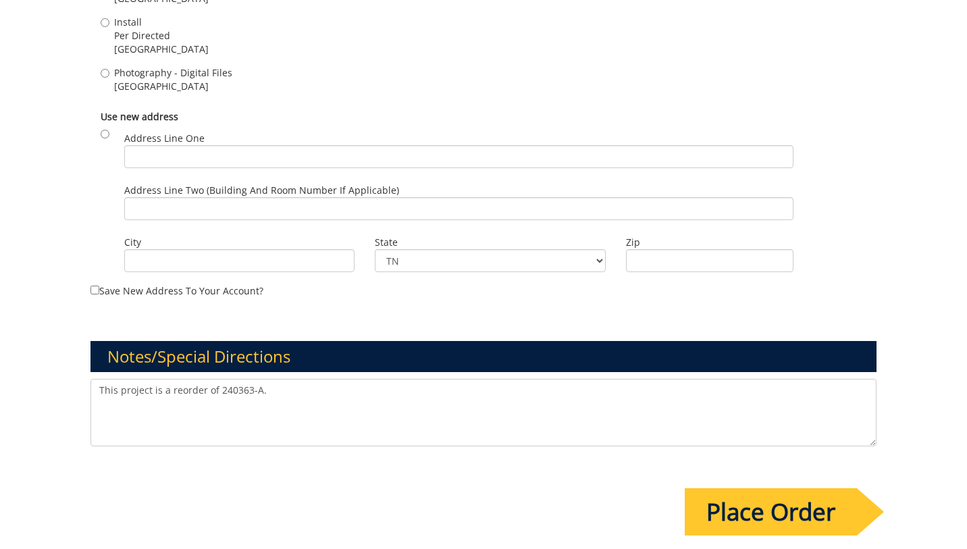
click at [302, 381] on textarea "This project is a reorder of 240363-A." at bounding box center [482, 413] width 785 height 68
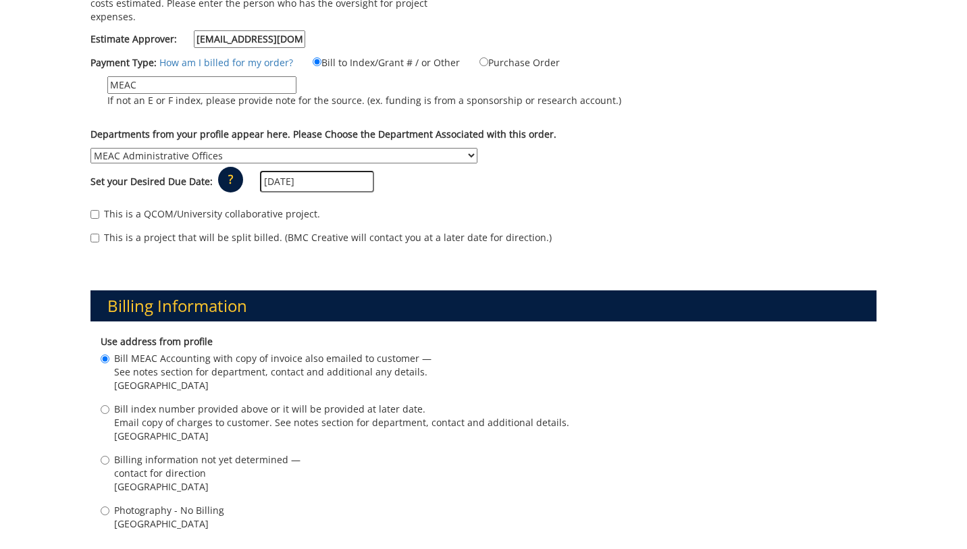
scroll to position [163, 0]
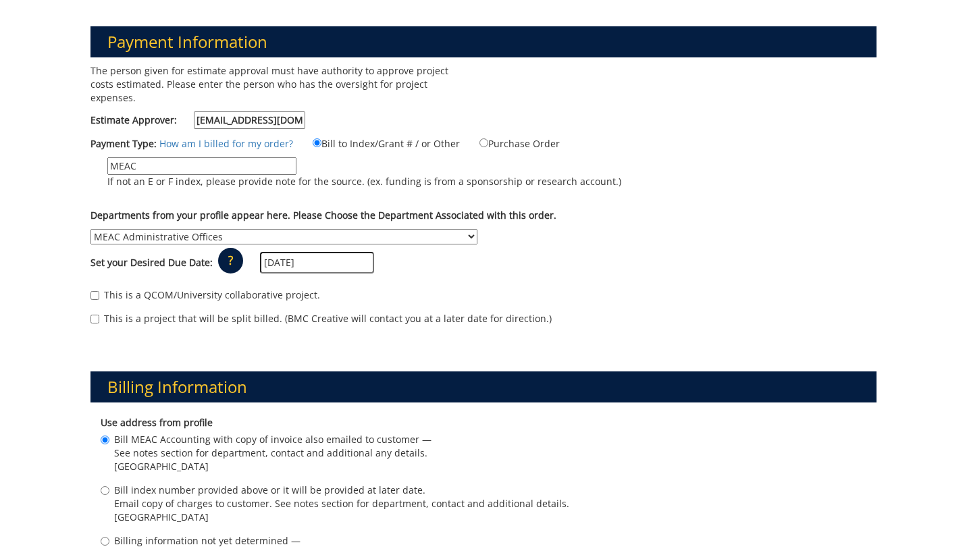
type textarea "This project is a reorder of 240363-A. Quantities and sizes TBD. Should be spli…"
click at [121, 312] on label "This is a project that will be split billed. (BMC Creative will contact you at …" at bounding box center [320, 319] width 461 height 14
click at [99, 315] on input "This is a project that will be split billed. (BMC Creative will contact you at …" at bounding box center [94, 319] width 9 height 9
checkbox input "true"
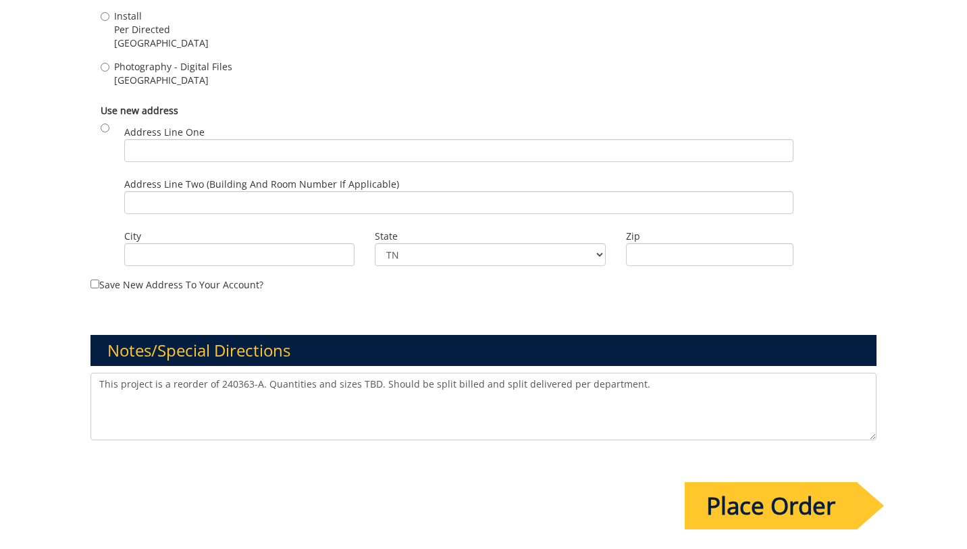
scroll to position [1599, 0]
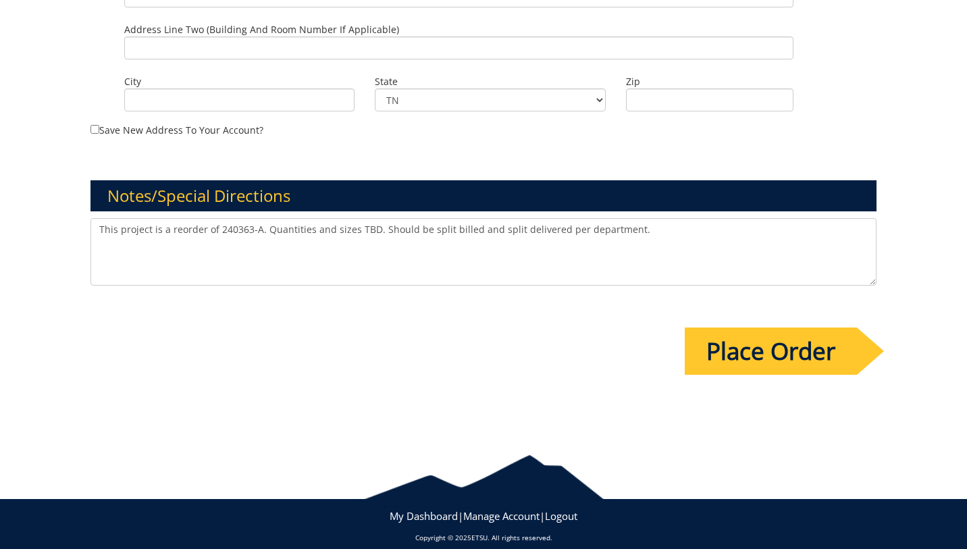
click at [698, 338] on input "Place Order" at bounding box center [771, 350] width 172 height 47
